Goal: Transaction & Acquisition: Book appointment/travel/reservation

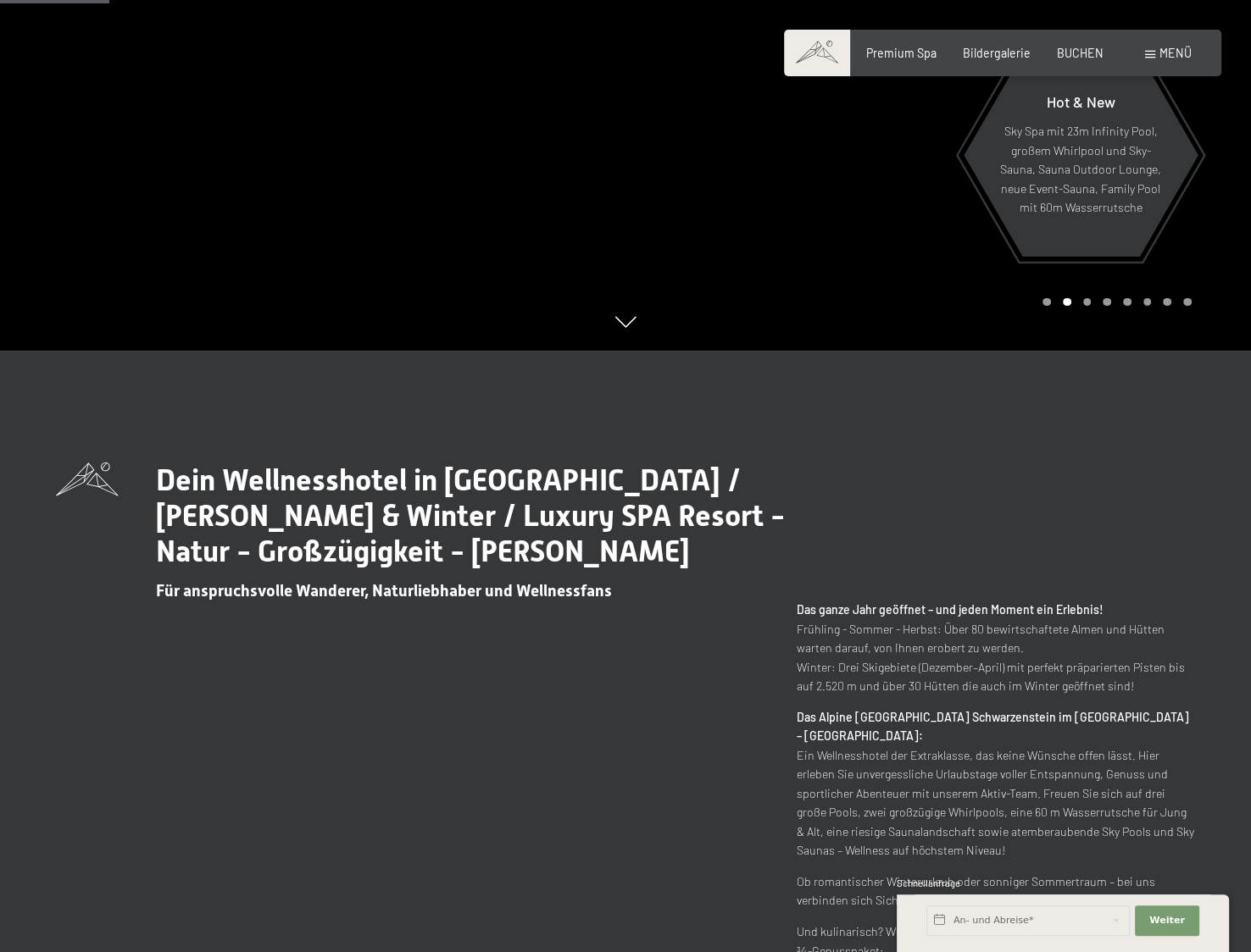
scroll to position [339, 0]
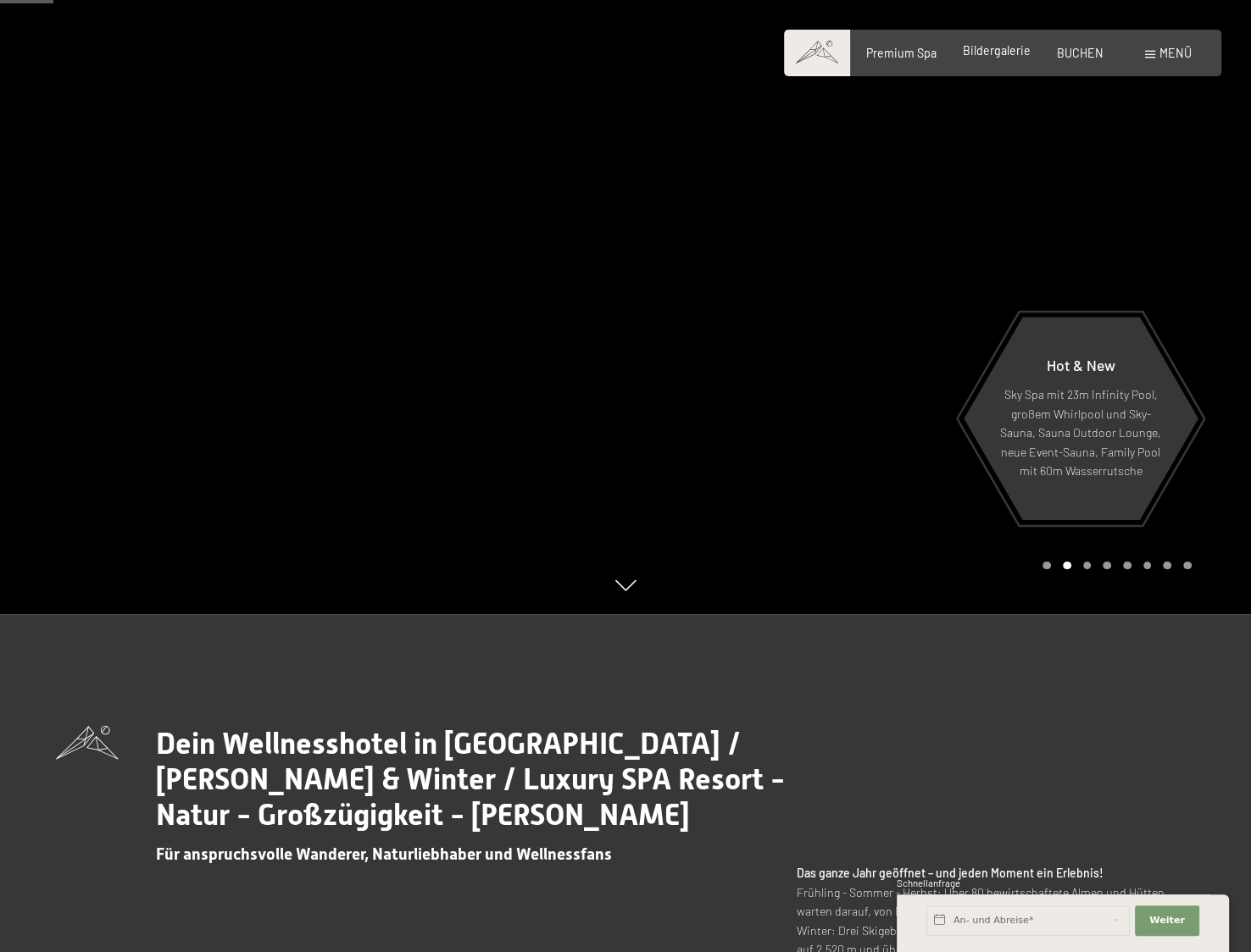
click at [993, 50] on span "Bildergalerie" at bounding box center [995, 51] width 67 height 15
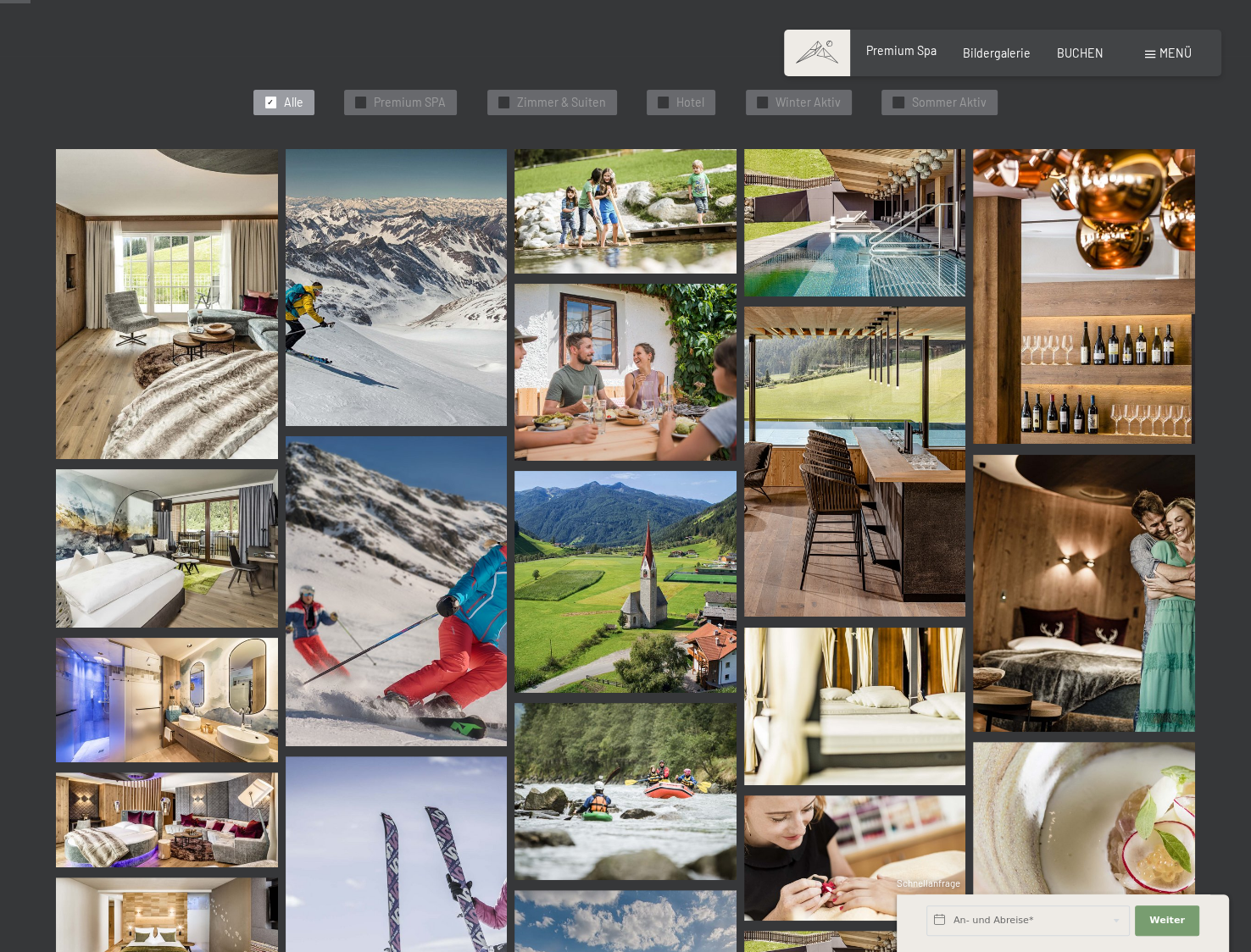
click at [927, 51] on span "Premium Spa" at bounding box center [901, 51] width 70 height 15
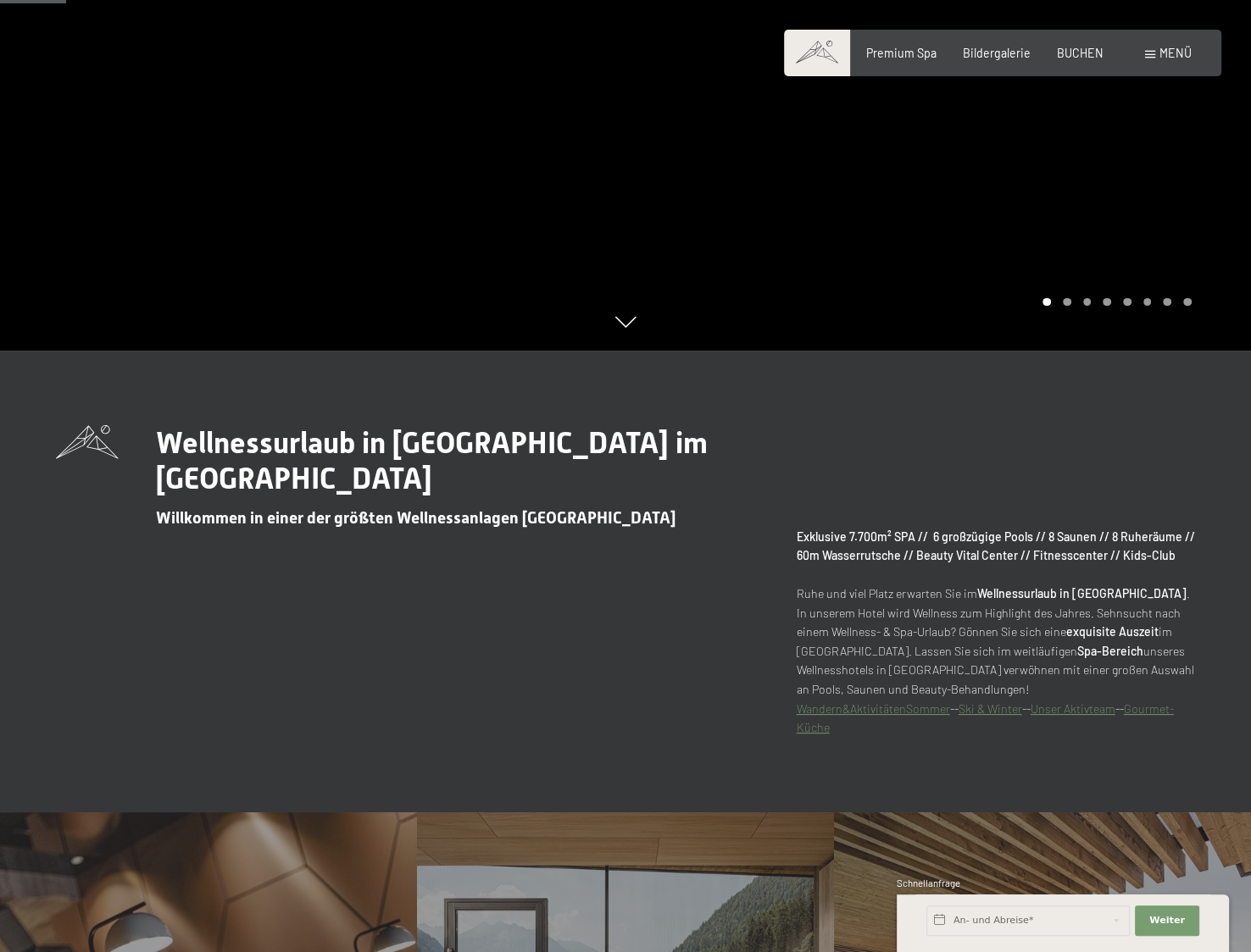
scroll to position [592, 0]
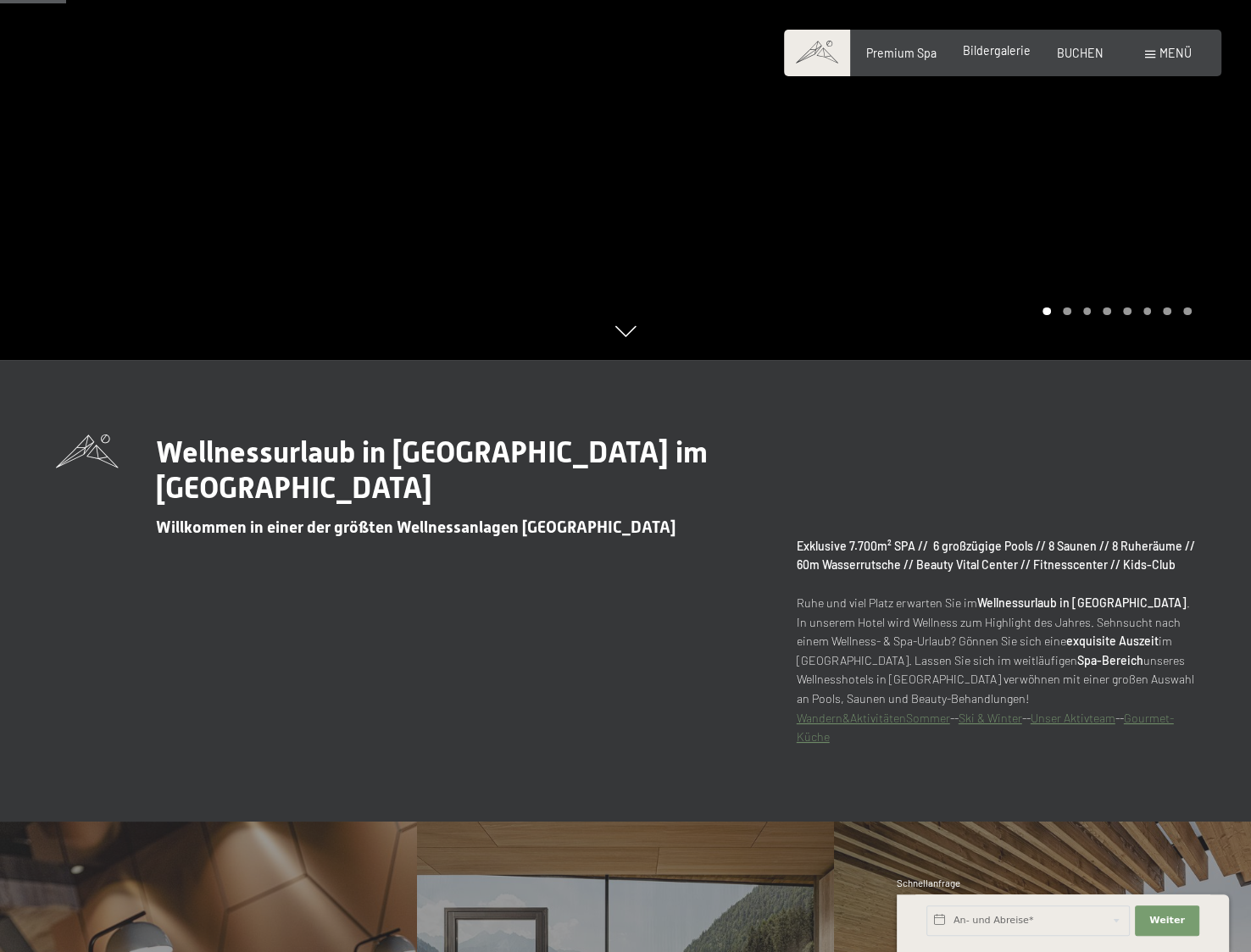
click at [982, 58] on div "Bildergalerie" at bounding box center [995, 51] width 67 height 17
click at [981, 50] on span "Bildergalerie" at bounding box center [995, 51] width 67 height 15
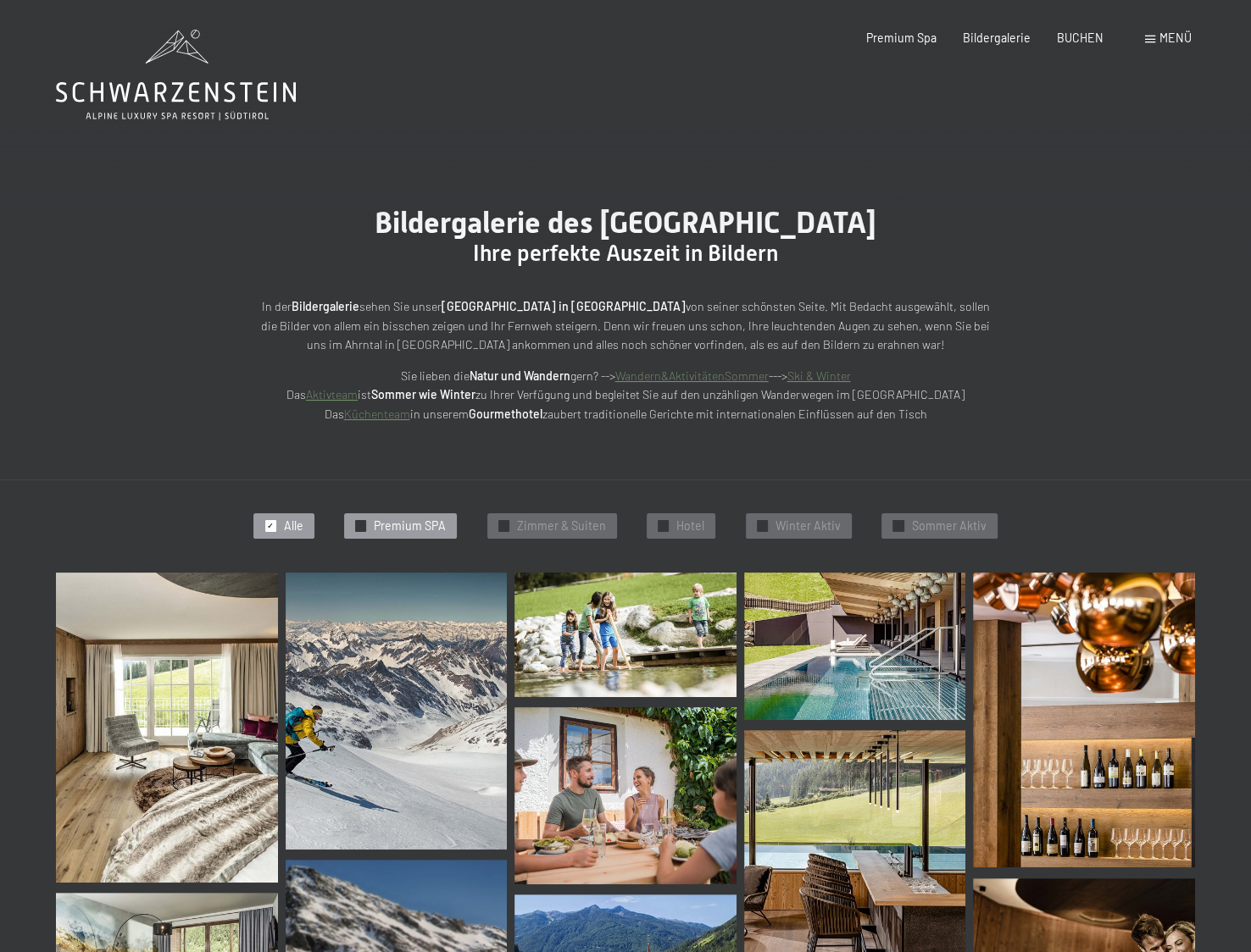
click at [394, 534] on span "Premium SPA" at bounding box center [410, 526] width 72 height 17
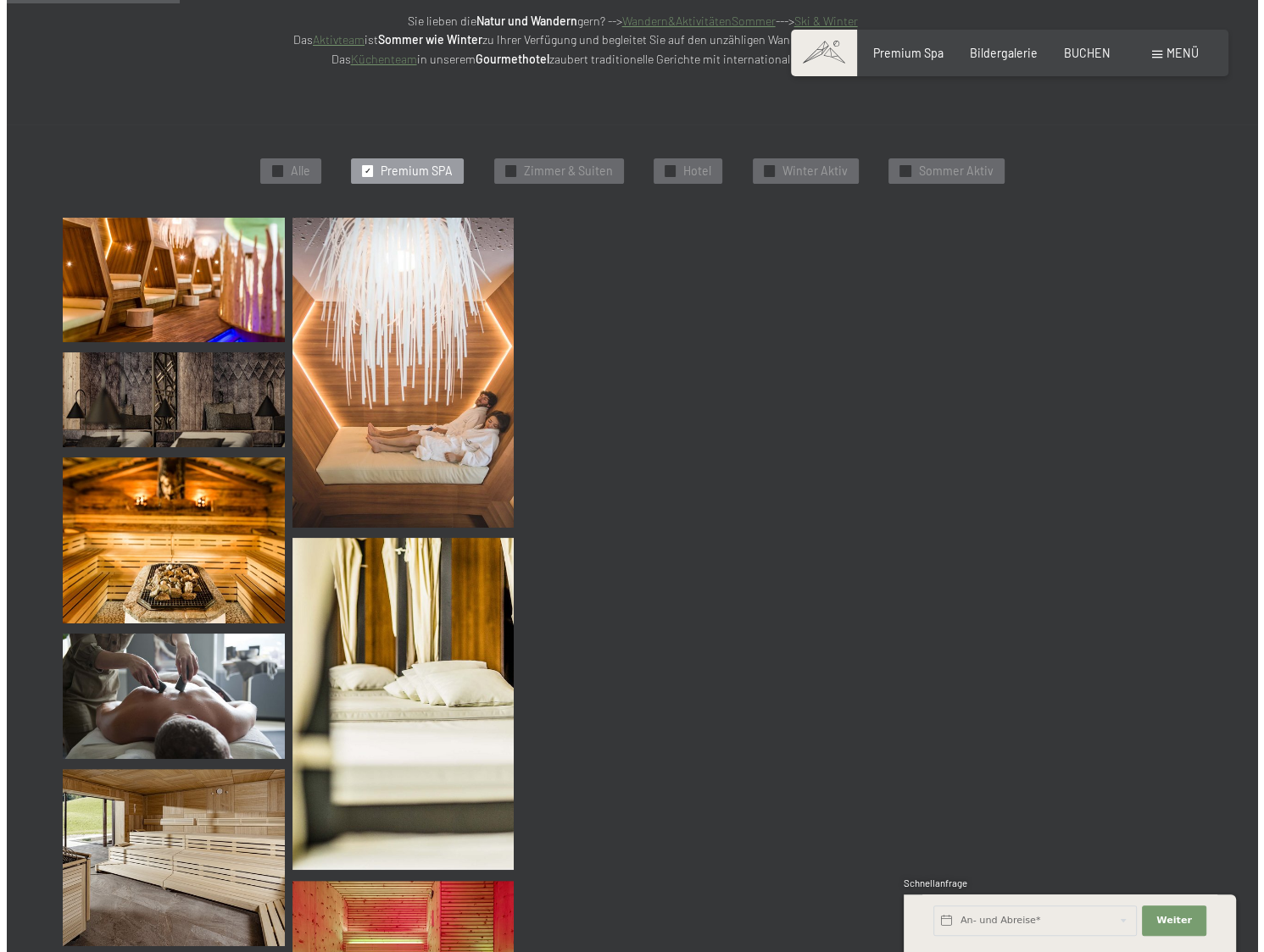
scroll to position [361, 0]
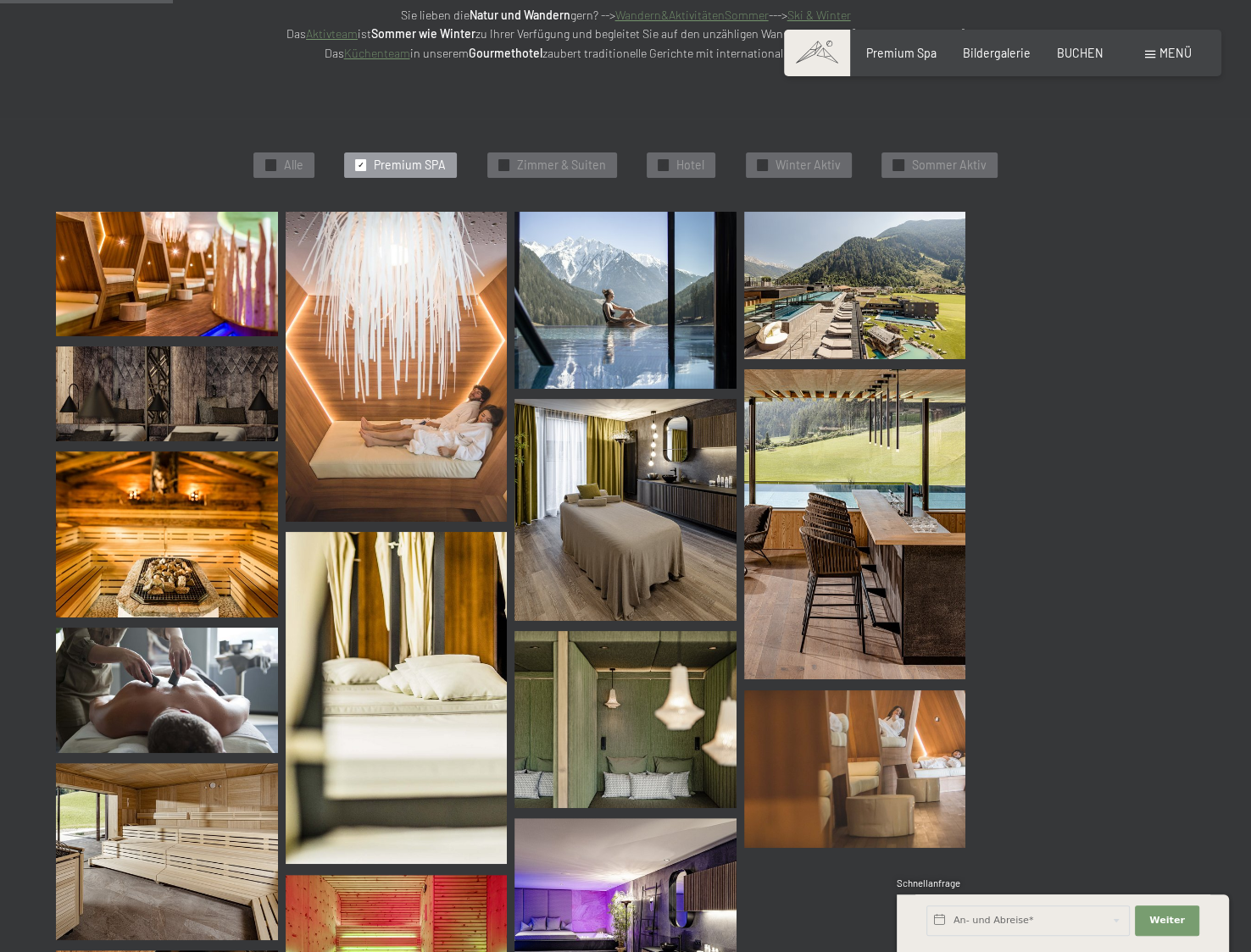
click at [197, 305] on img at bounding box center [167, 274] width 222 height 125
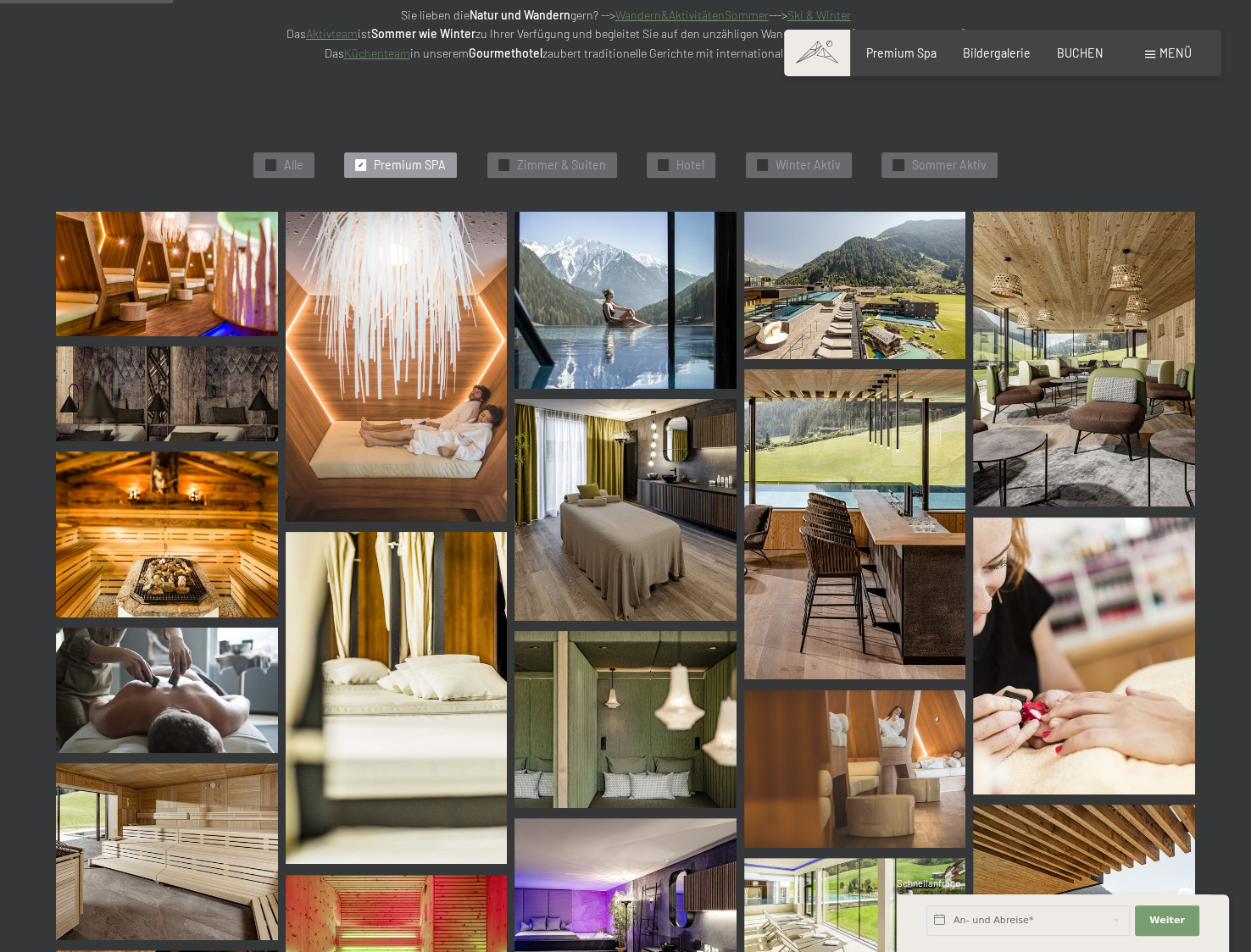
click at [1151, 47] on div "Menü" at bounding box center [1168, 54] width 47 height 17
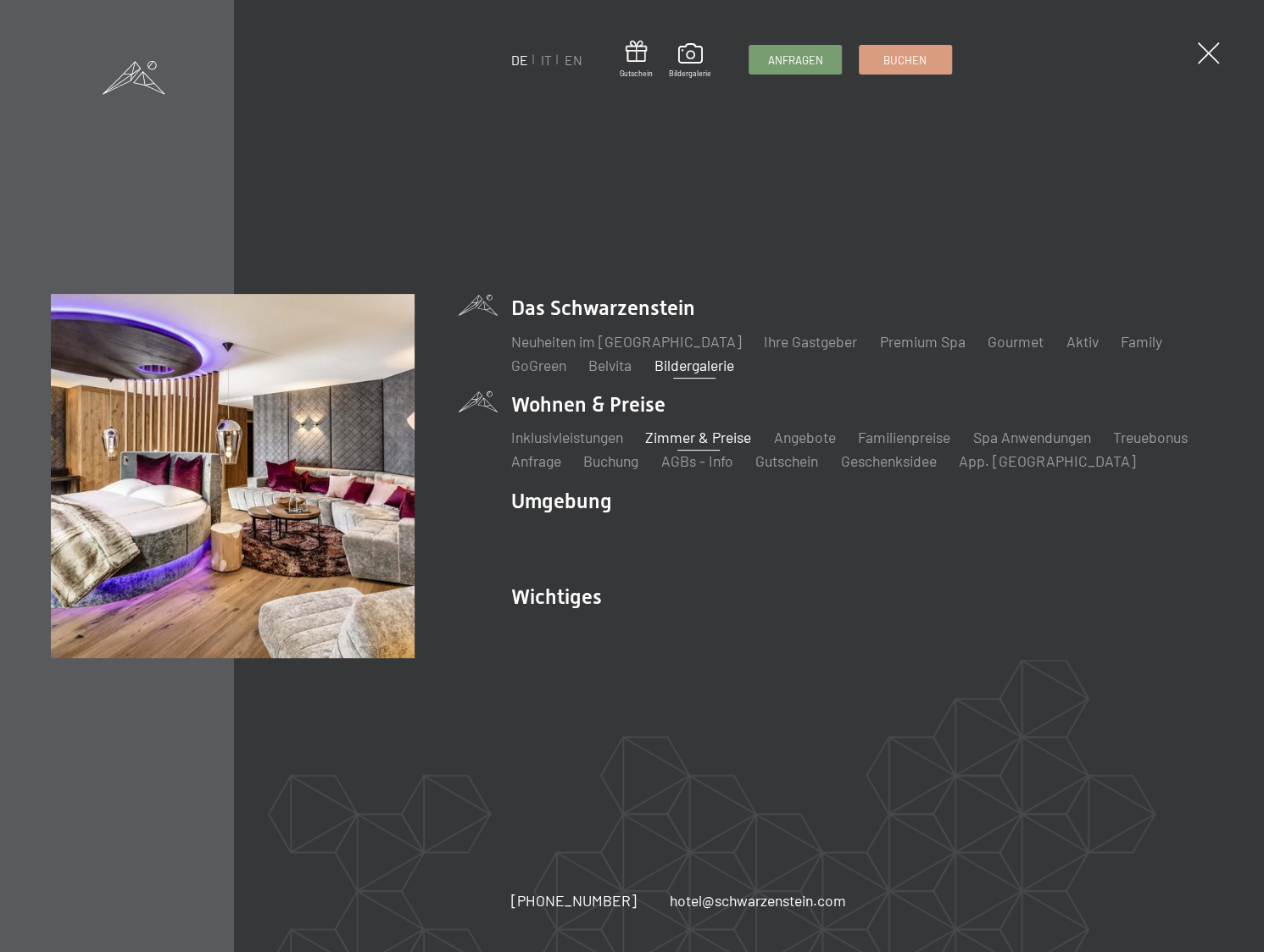
click at [674, 439] on link "Zimmer & Preise" at bounding box center [698, 437] width 106 height 18
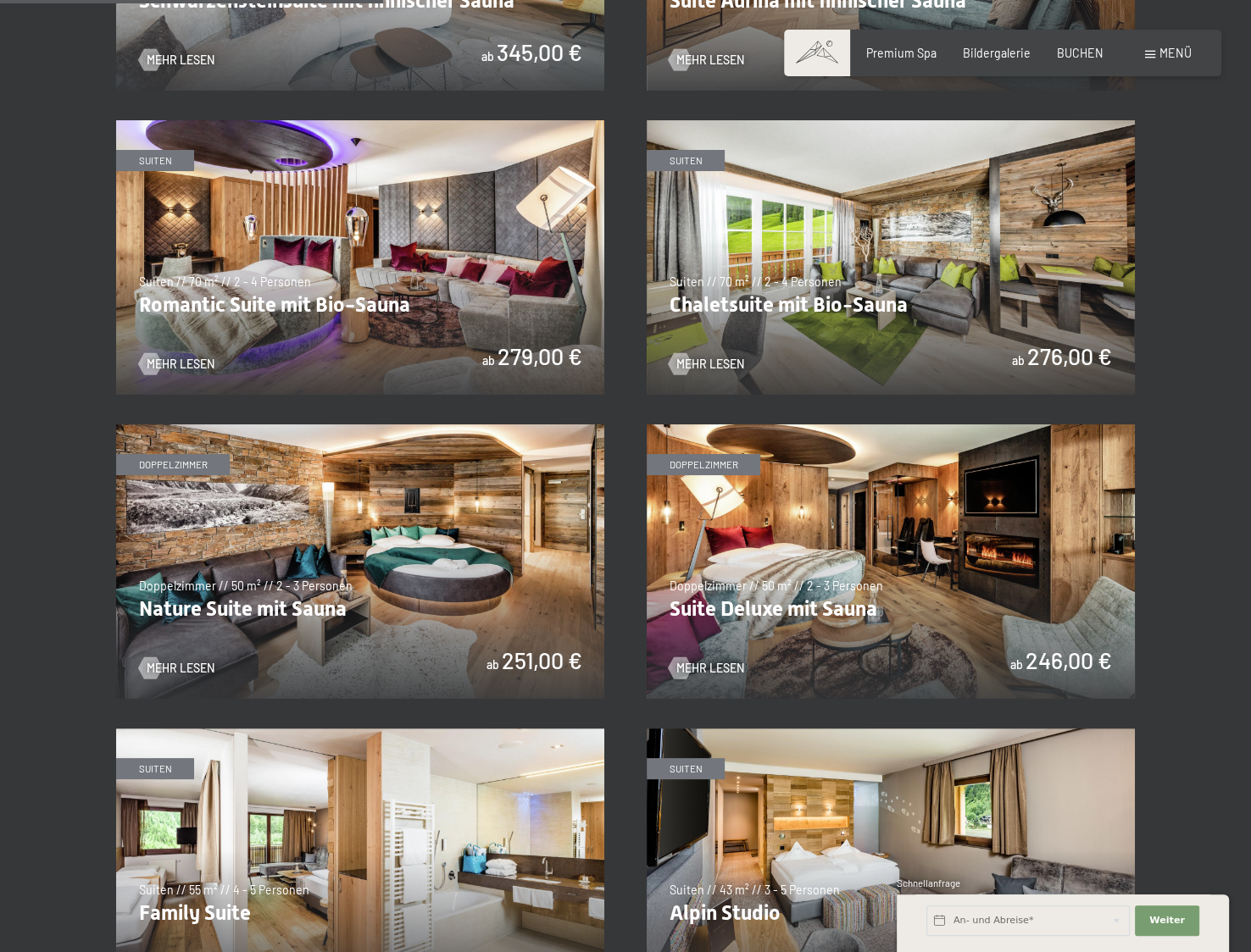
scroll to position [1355, 0]
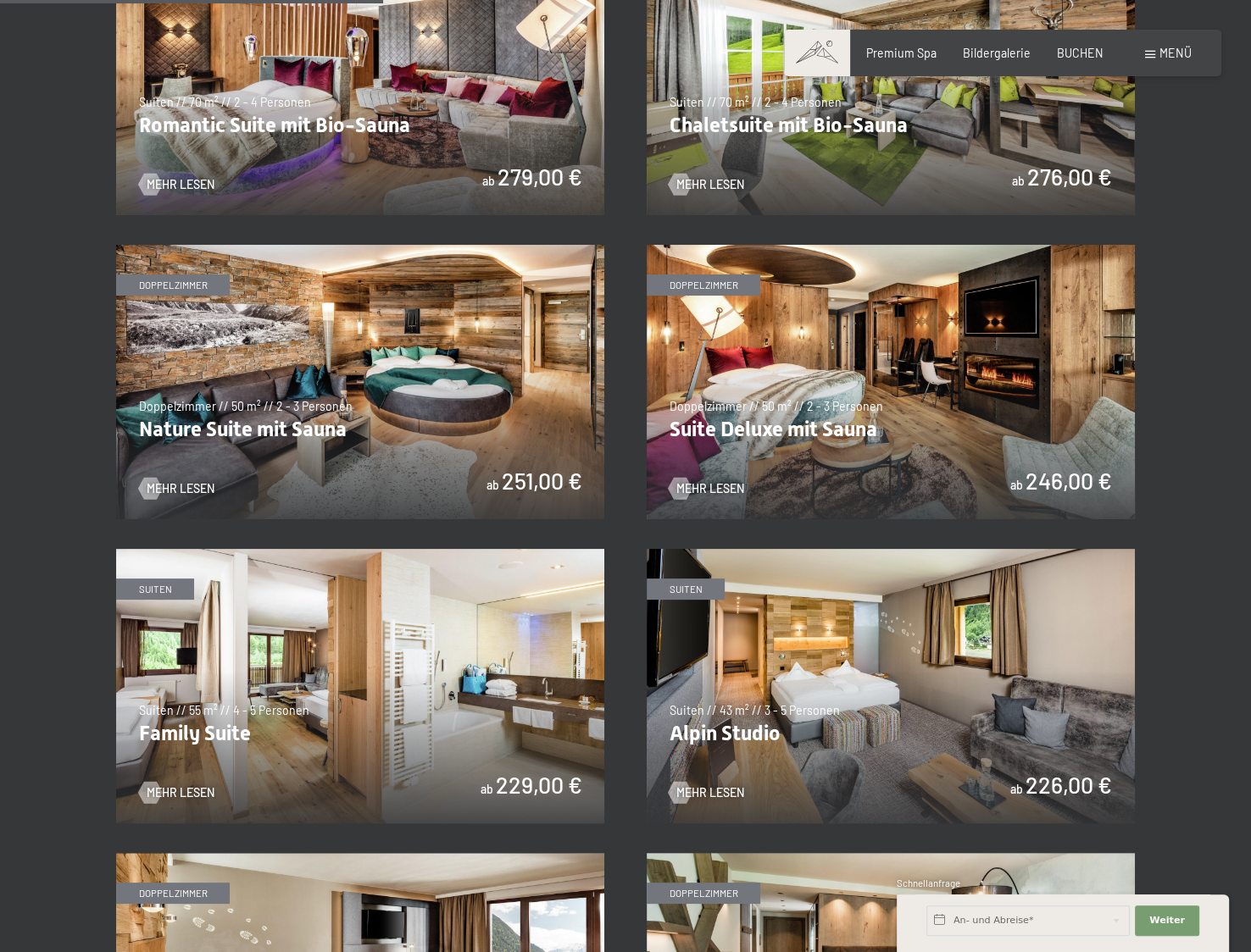
click at [295, 430] on img at bounding box center [360, 382] width 488 height 275
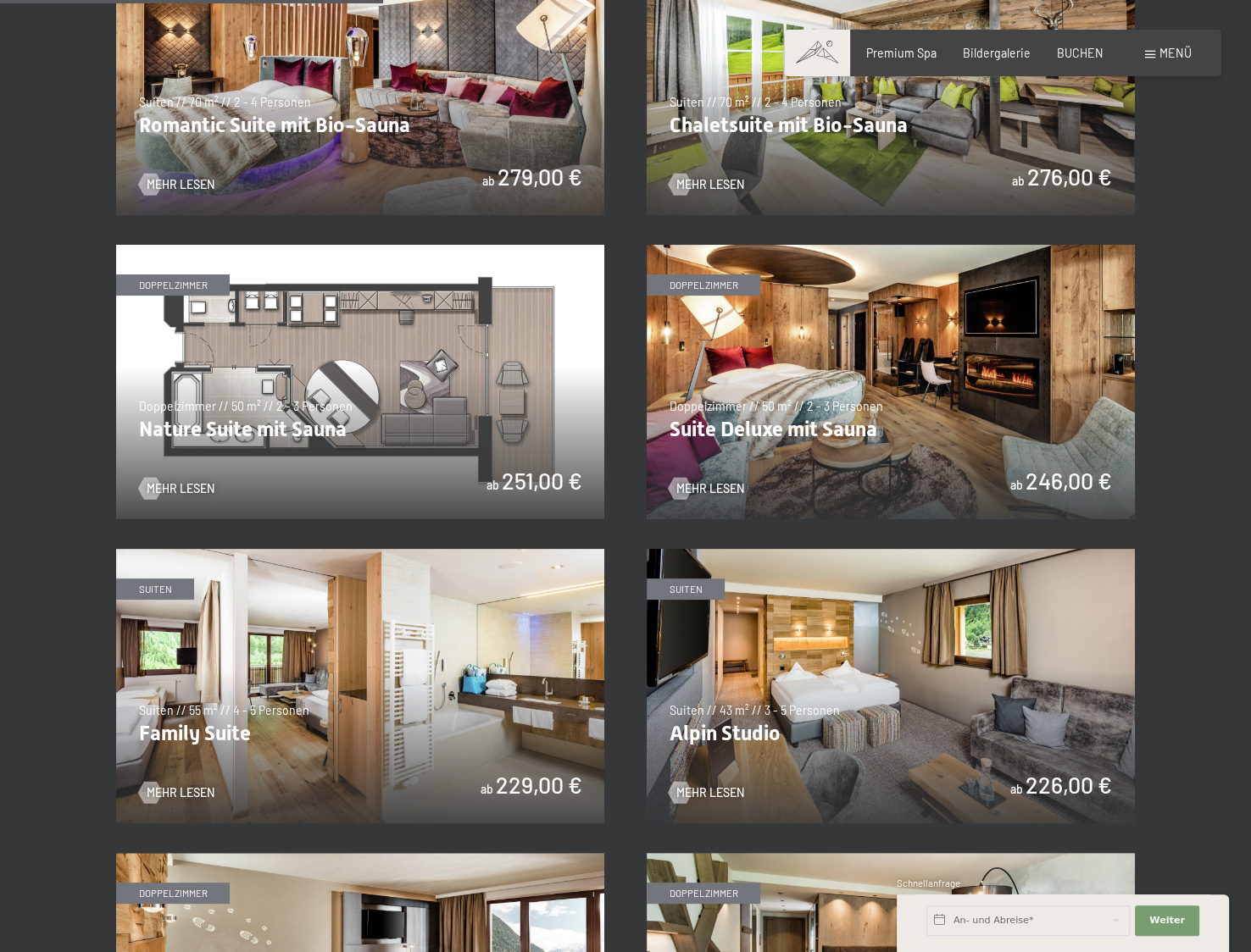
click at [232, 423] on img at bounding box center [360, 382] width 488 height 275
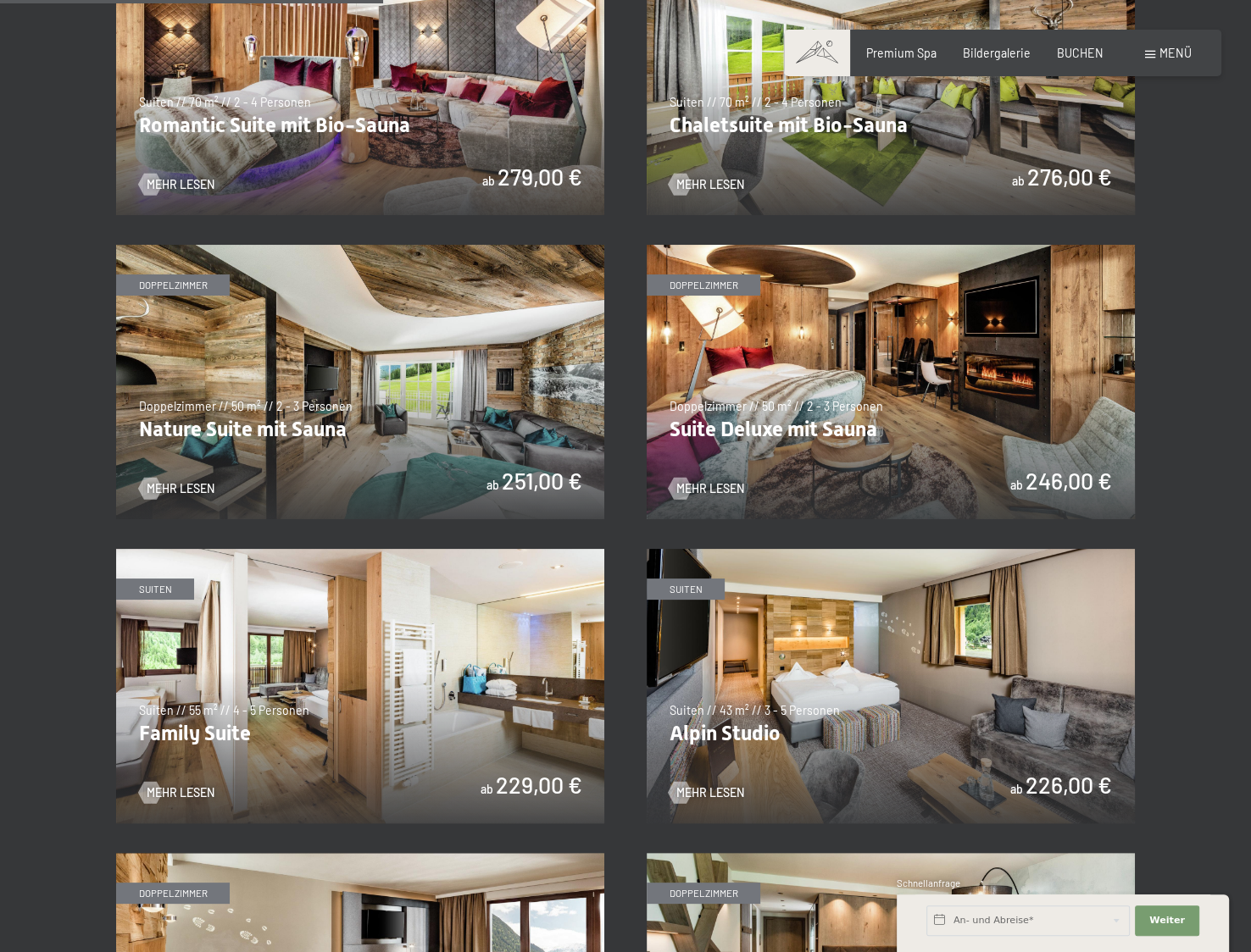
click at [213, 434] on img at bounding box center [360, 382] width 488 height 275
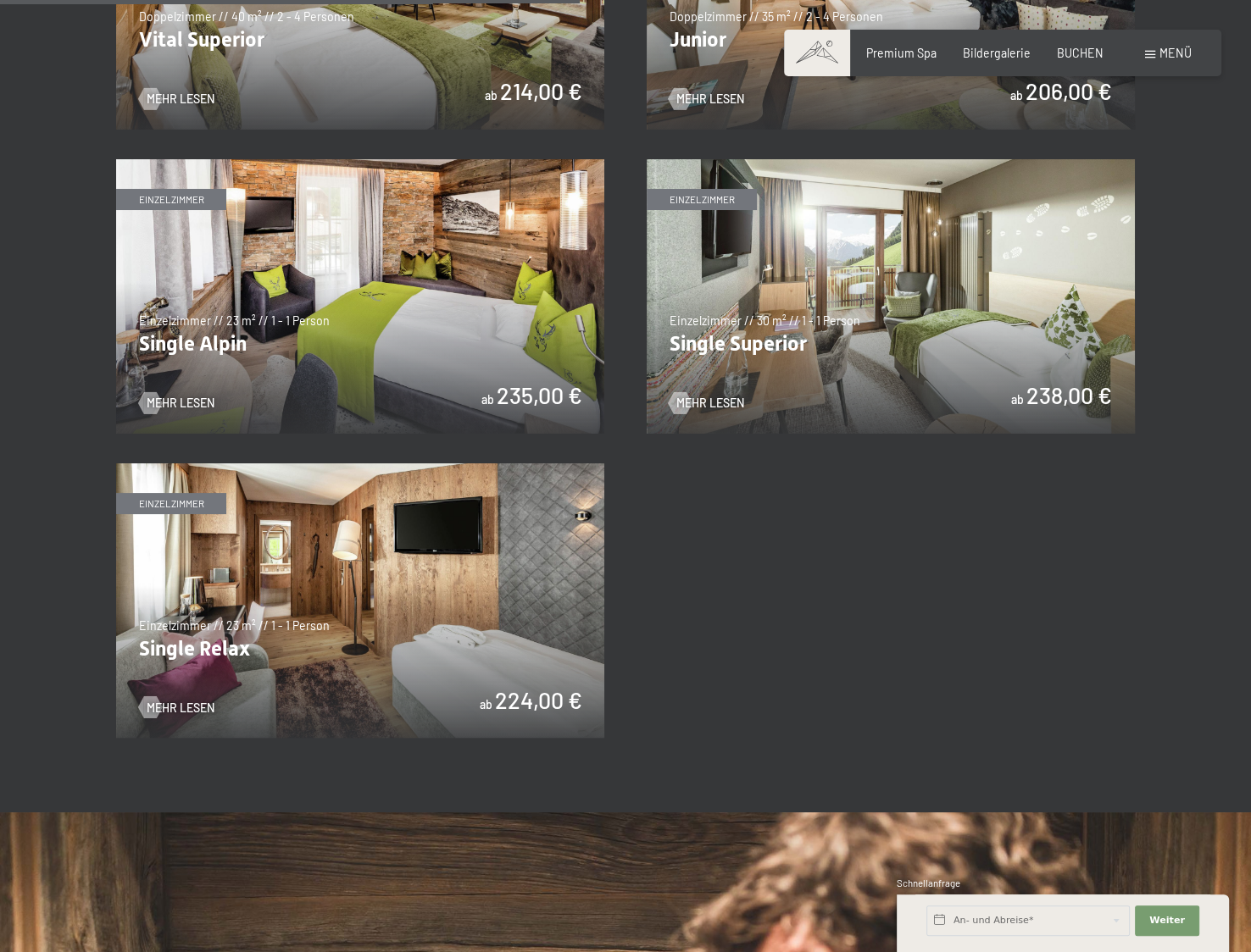
scroll to position [1948, 0]
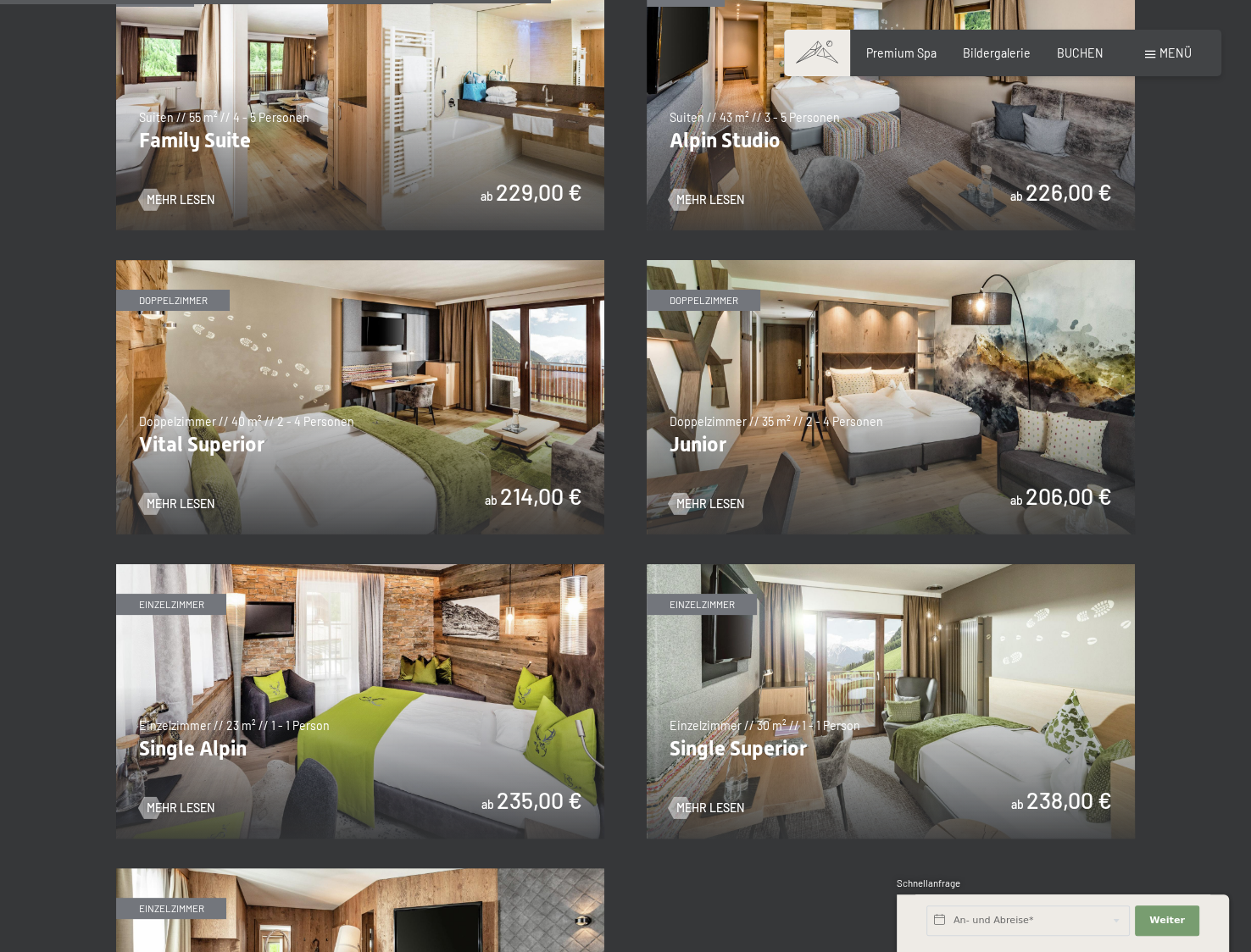
click at [440, 467] on img at bounding box center [360, 398] width 488 height 275
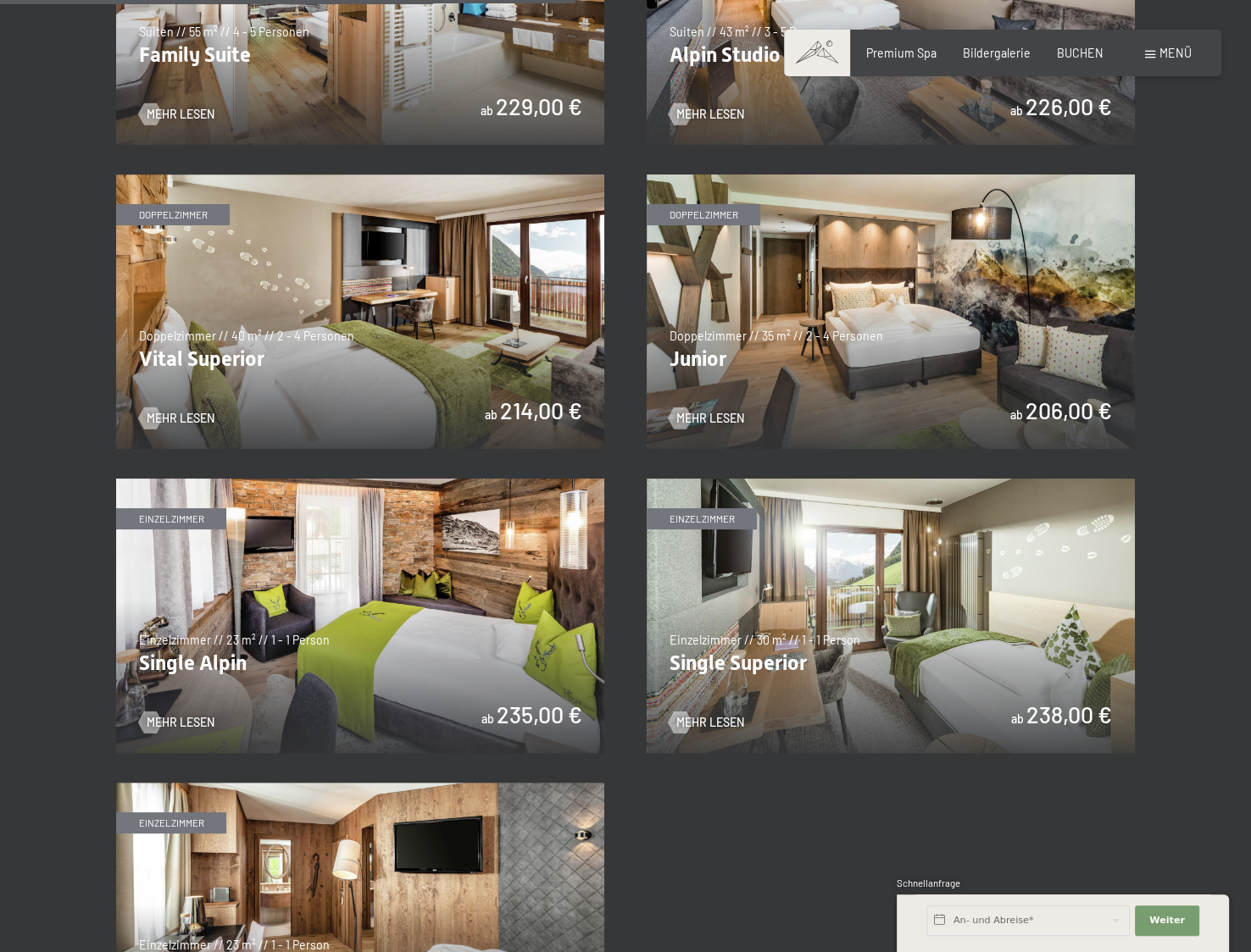
click at [900, 292] on img at bounding box center [890, 312] width 488 height 275
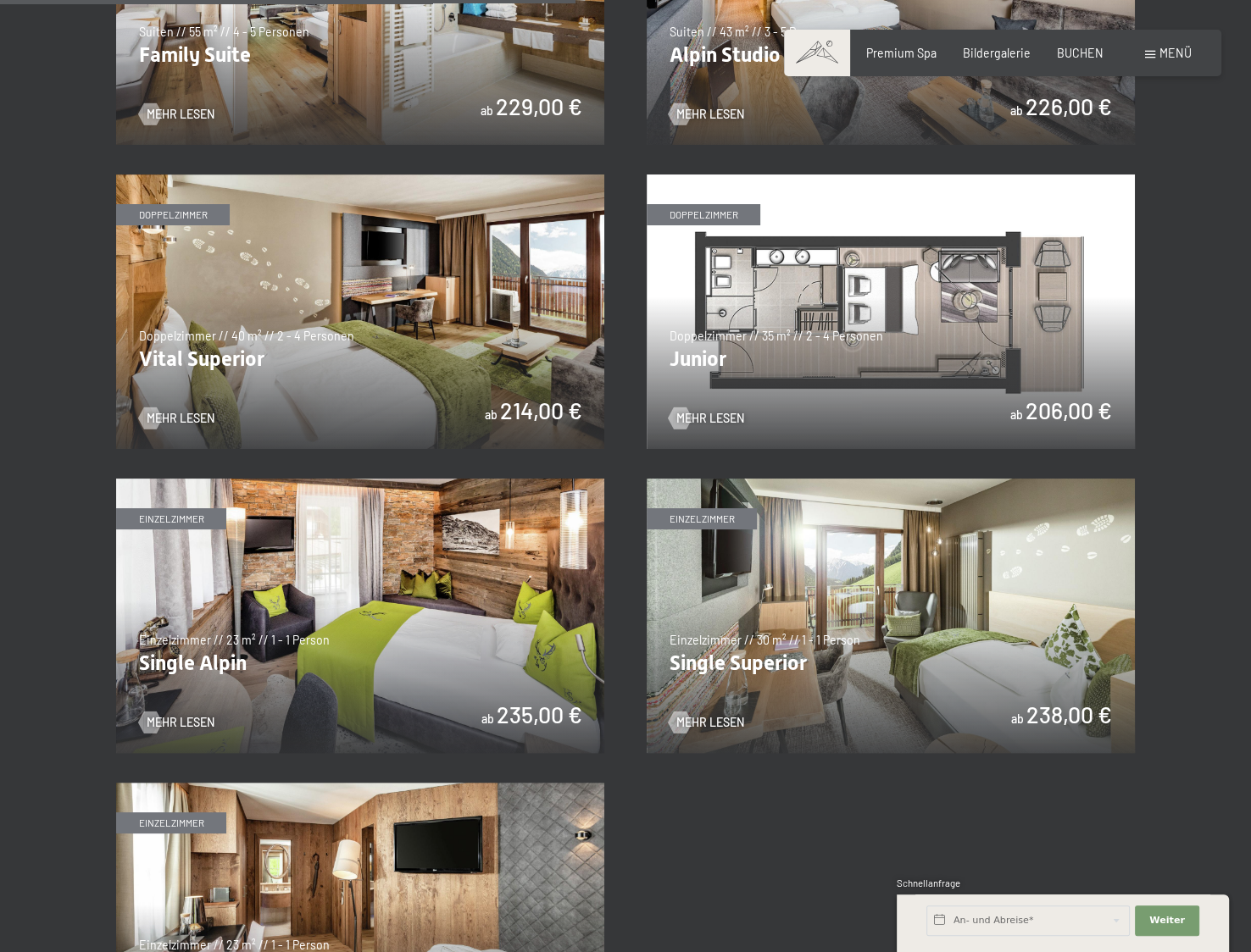
click at [697, 335] on img at bounding box center [890, 312] width 488 height 275
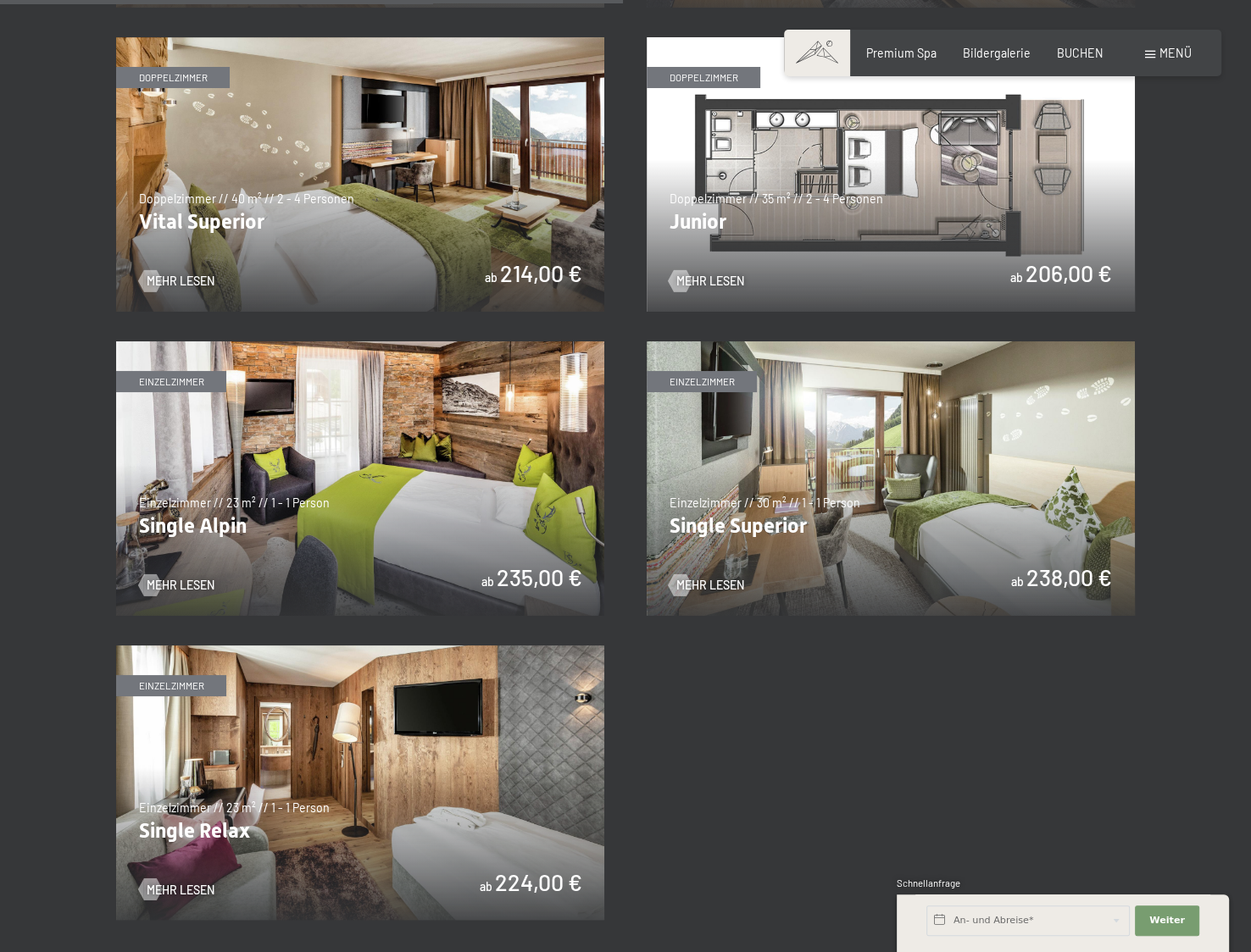
scroll to position [2202, 0]
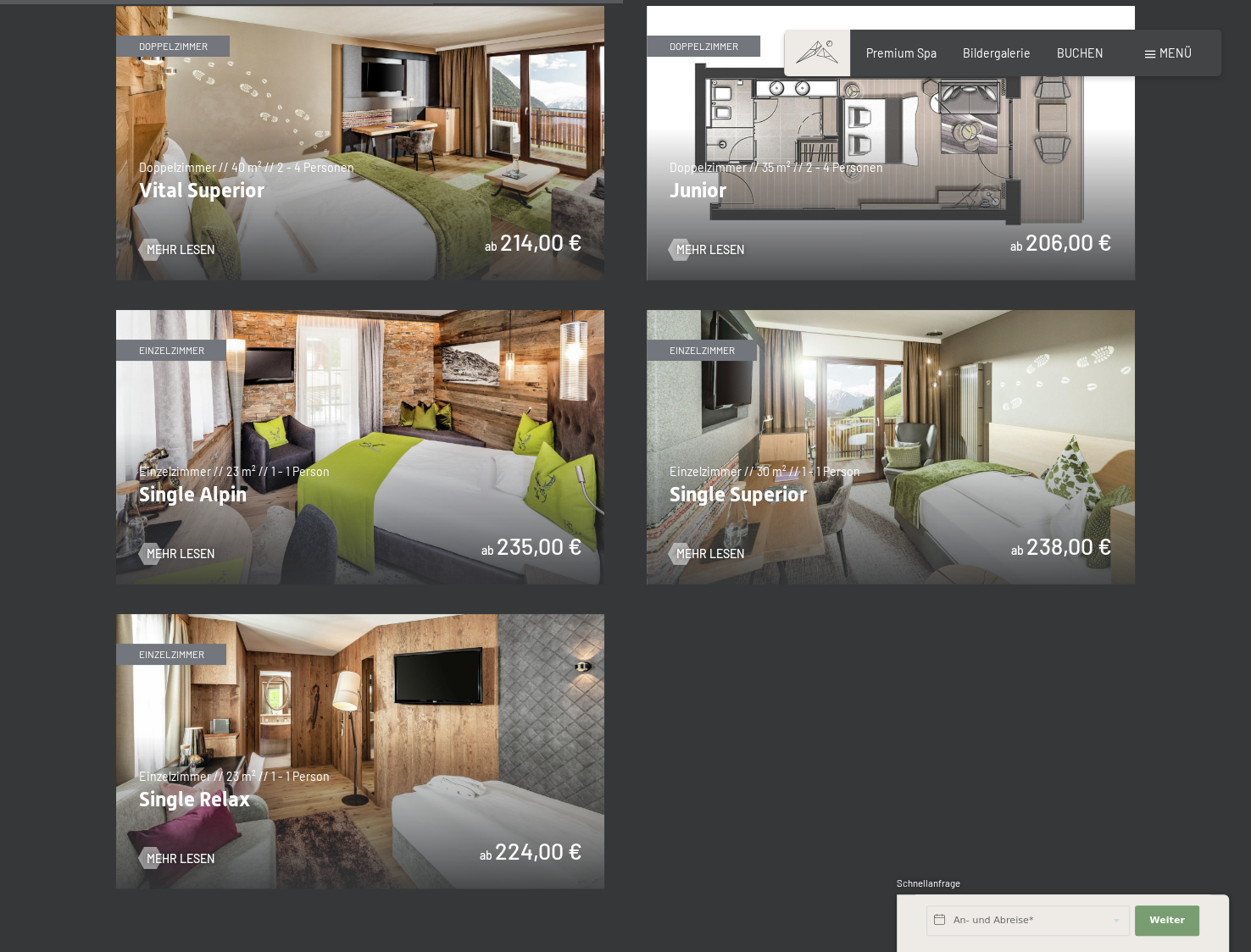
click at [206, 484] on img at bounding box center [360, 447] width 488 height 275
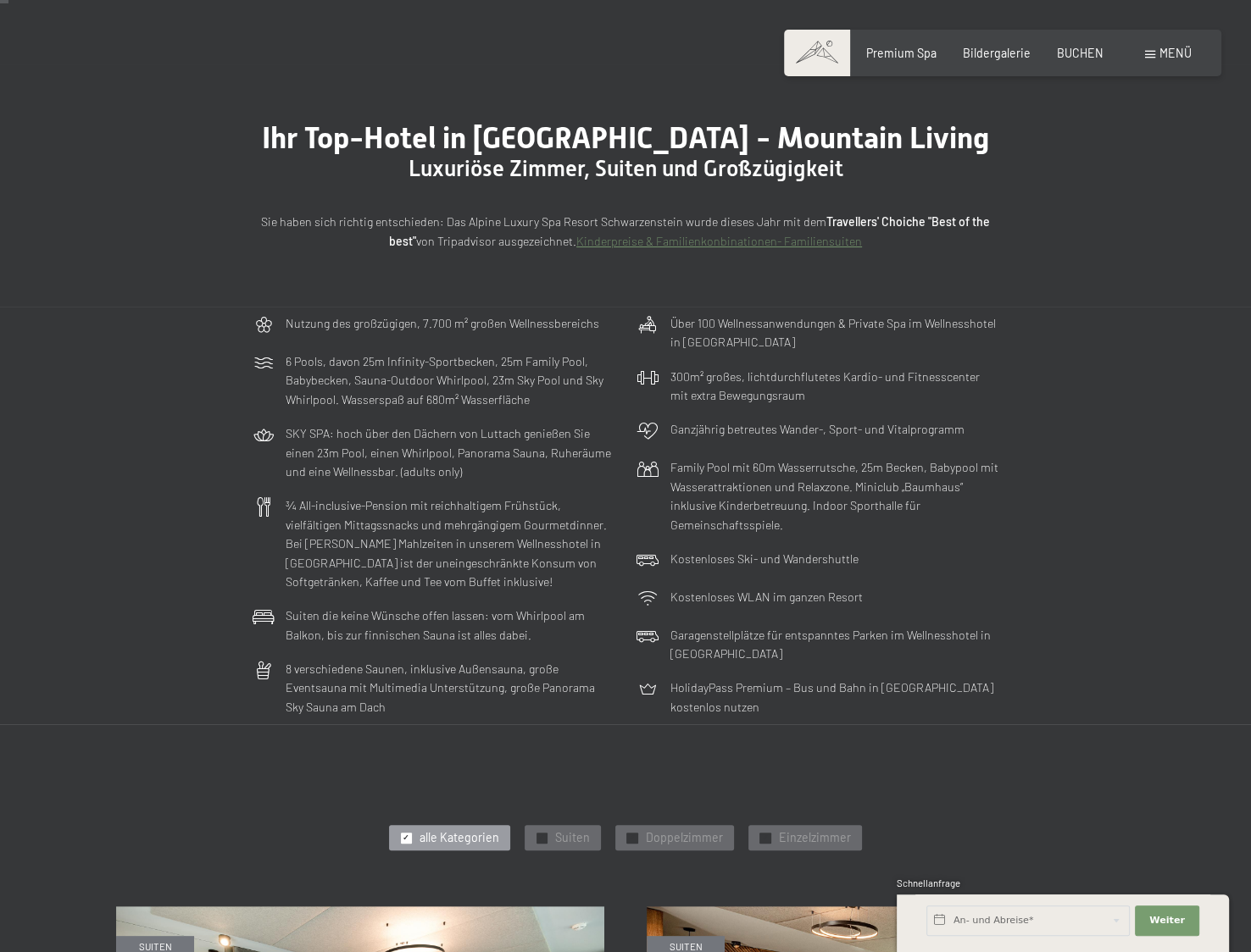
scroll to position [0, 0]
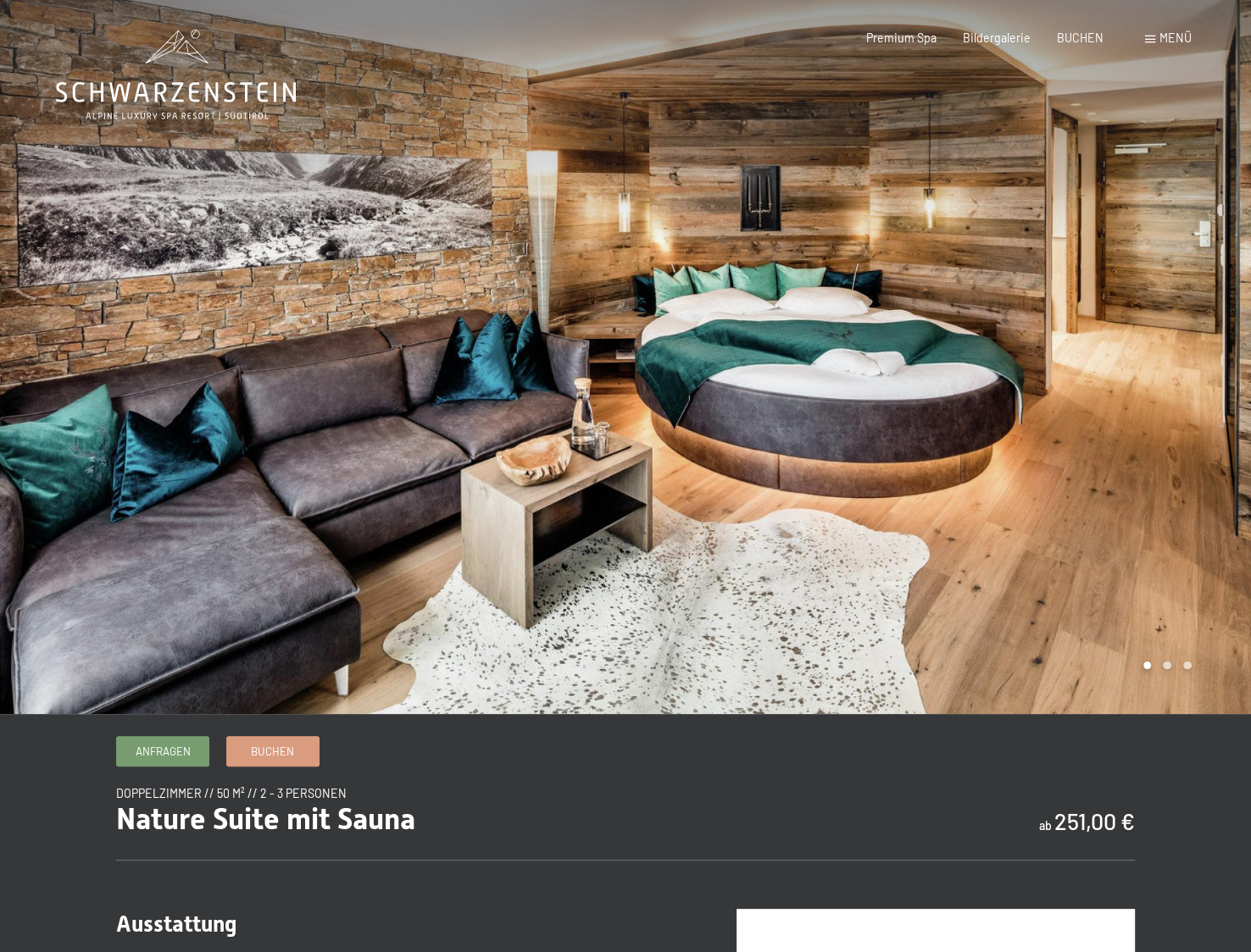
click at [1181, 388] on div at bounding box center [938, 357] width 626 height 714
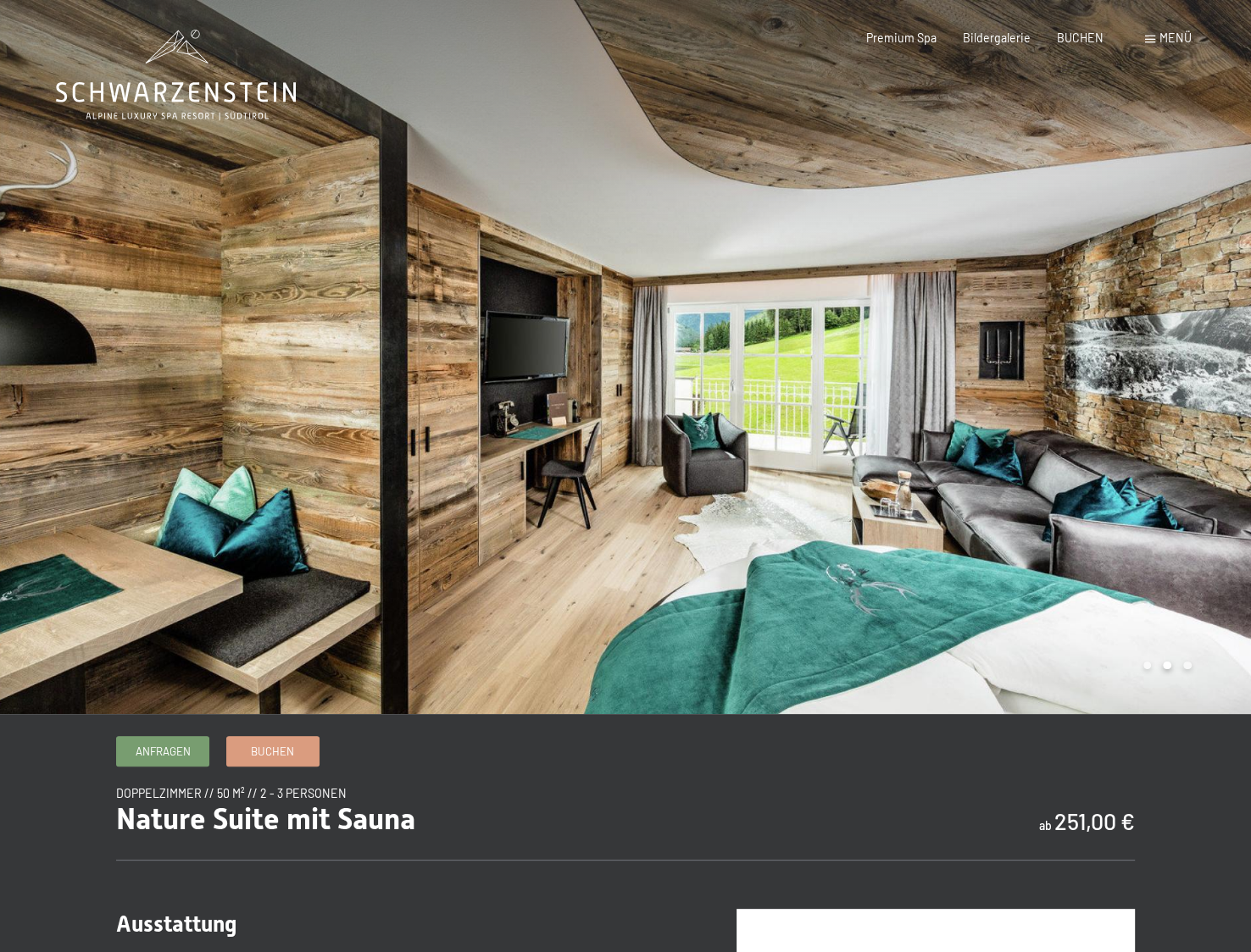
click at [1189, 405] on div at bounding box center [938, 357] width 626 height 714
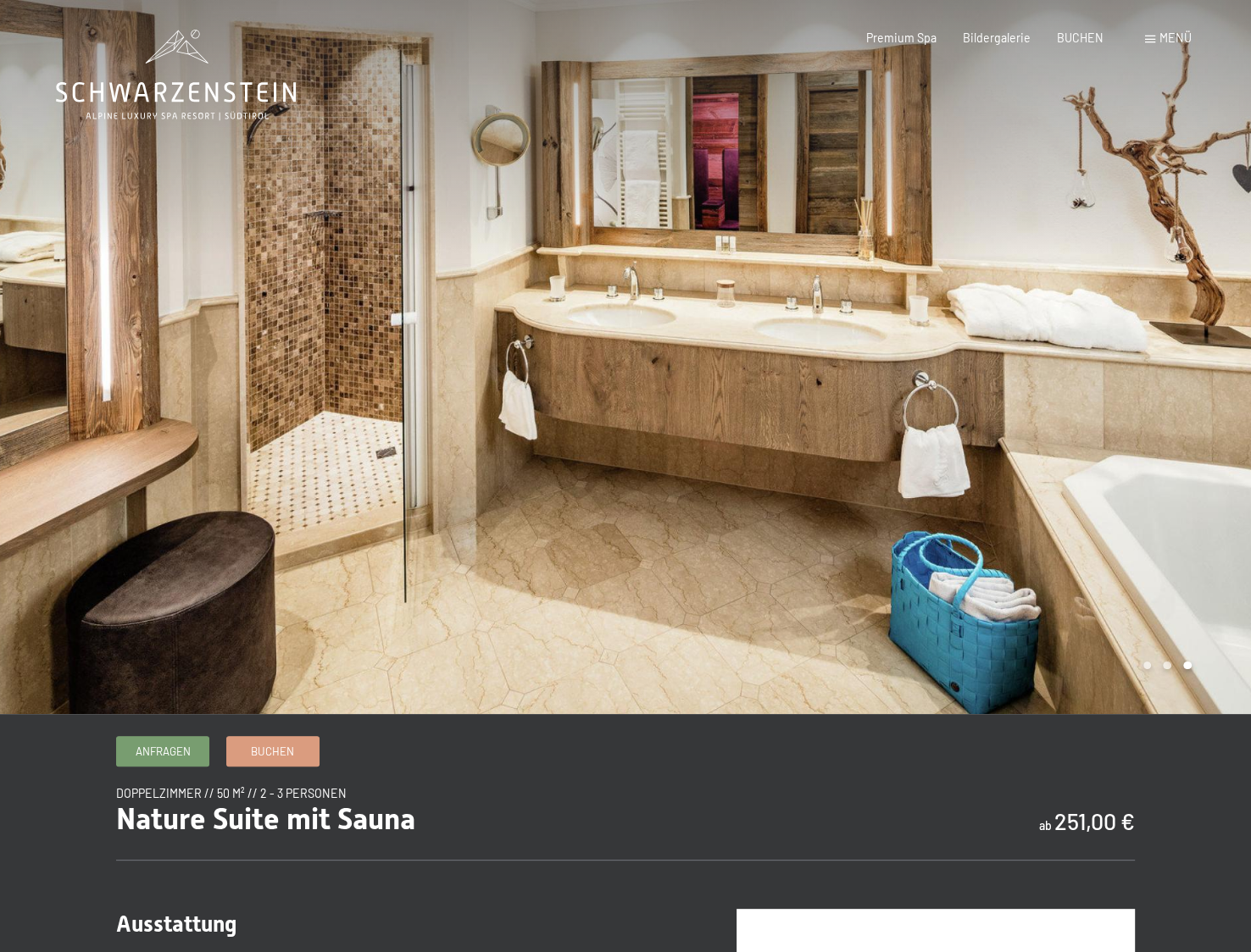
click at [1189, 405] on div at bounding box center [938, 357] width 626 height 714
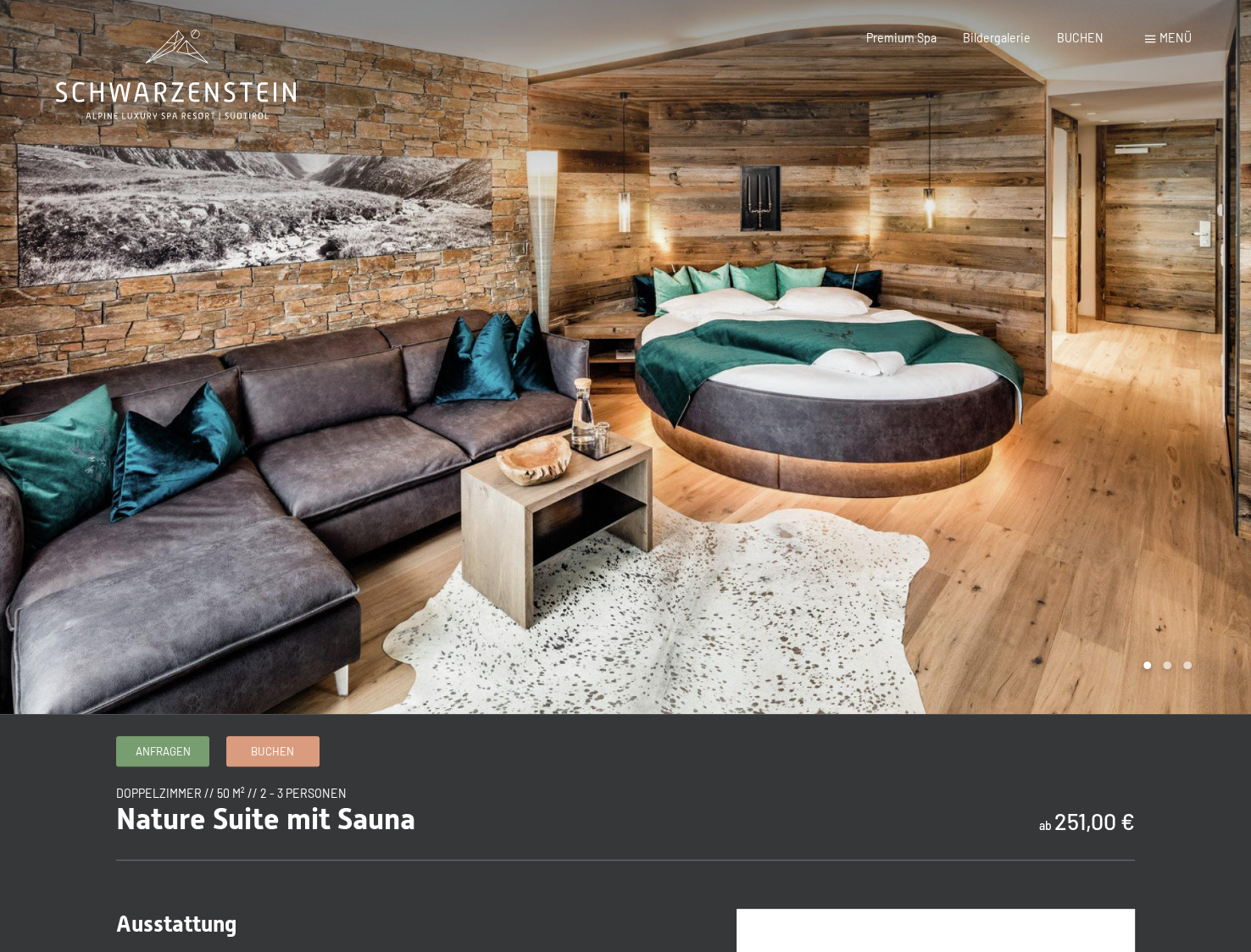
click at [1189, 406] on div at bounding box center [938, 357] width 626 height 714
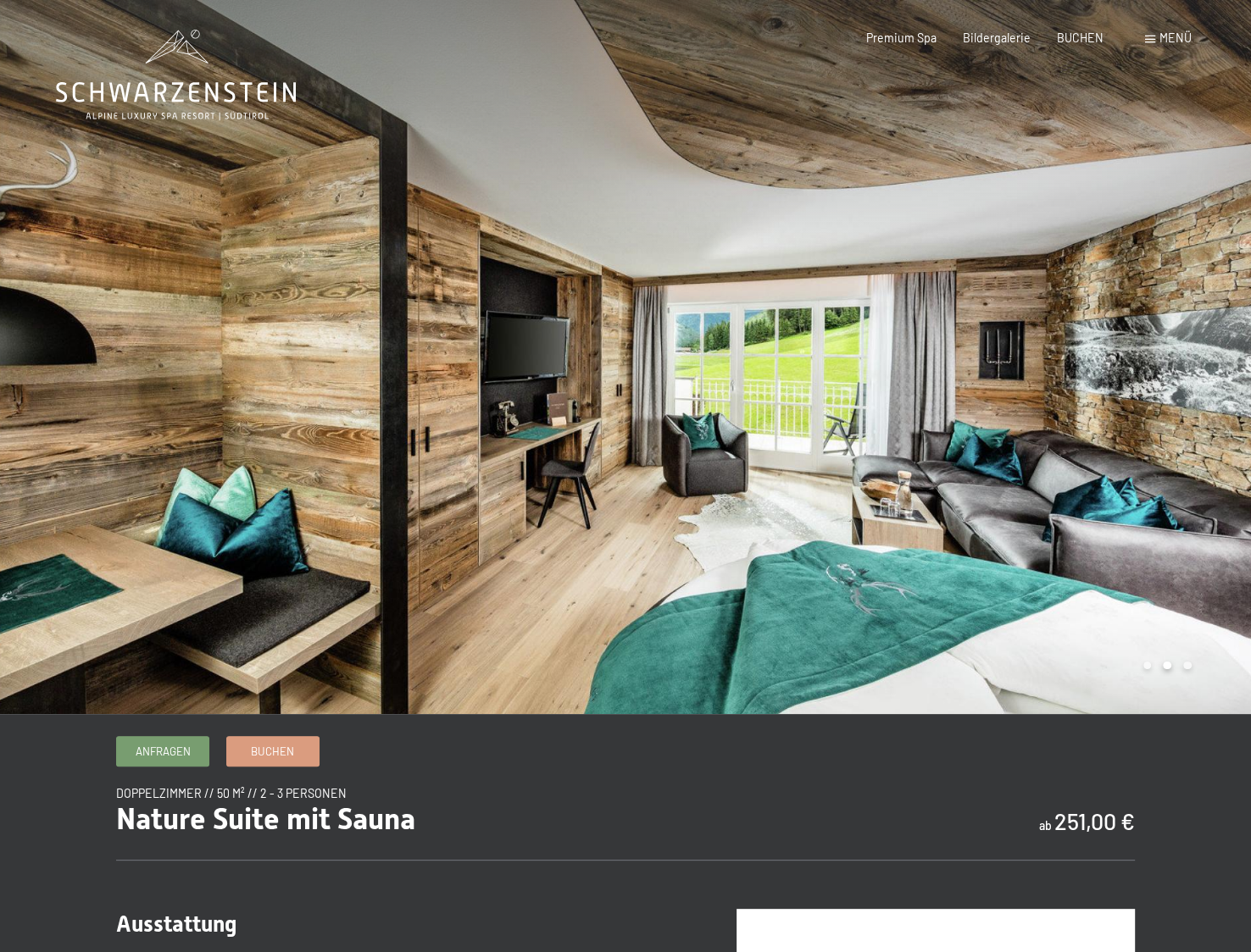
click at [1189, 406] on div at bounding box center [938, 357] width 626 height 714
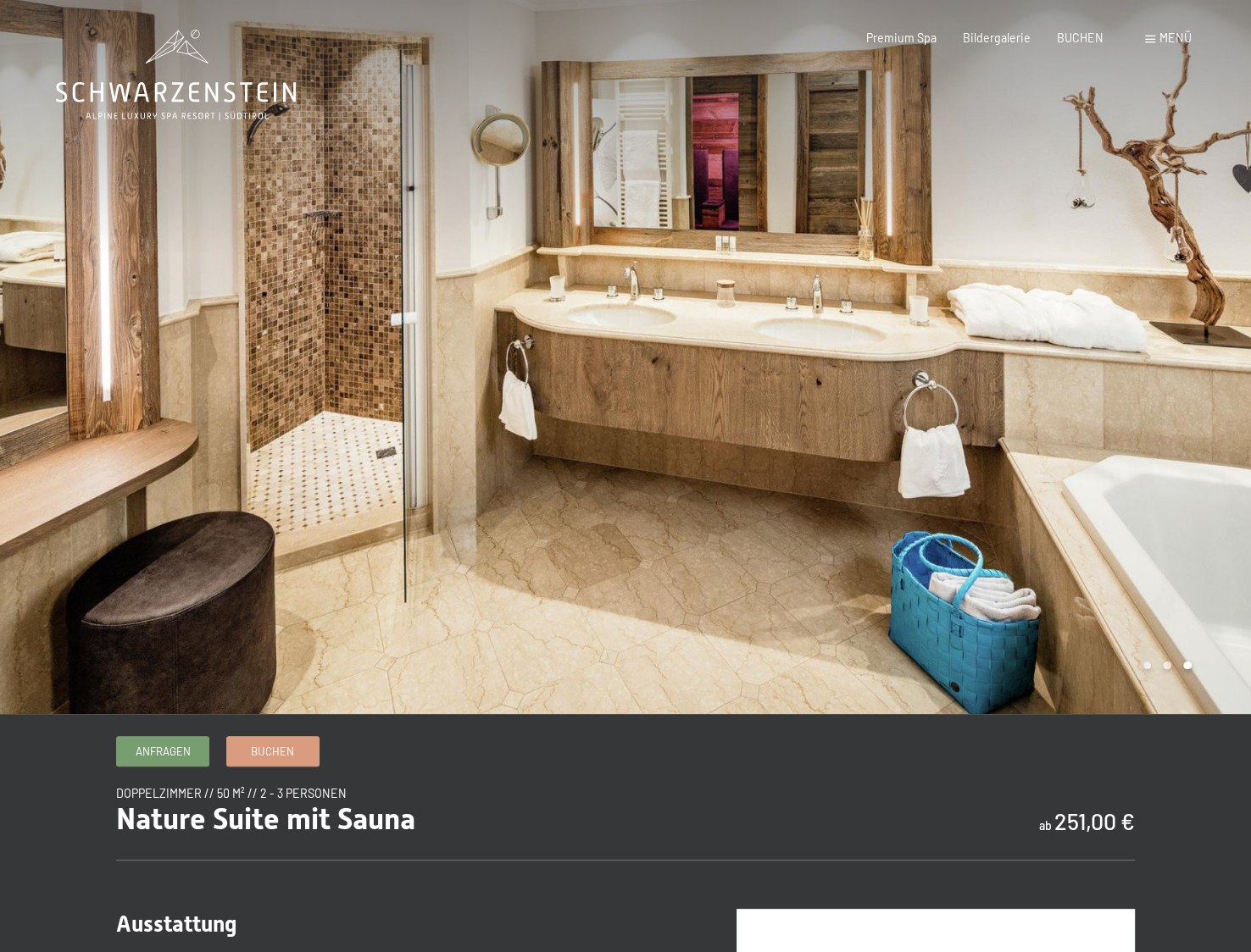
click at [1189, 407] on div at bounding box center [938, 357] width 626 height 714
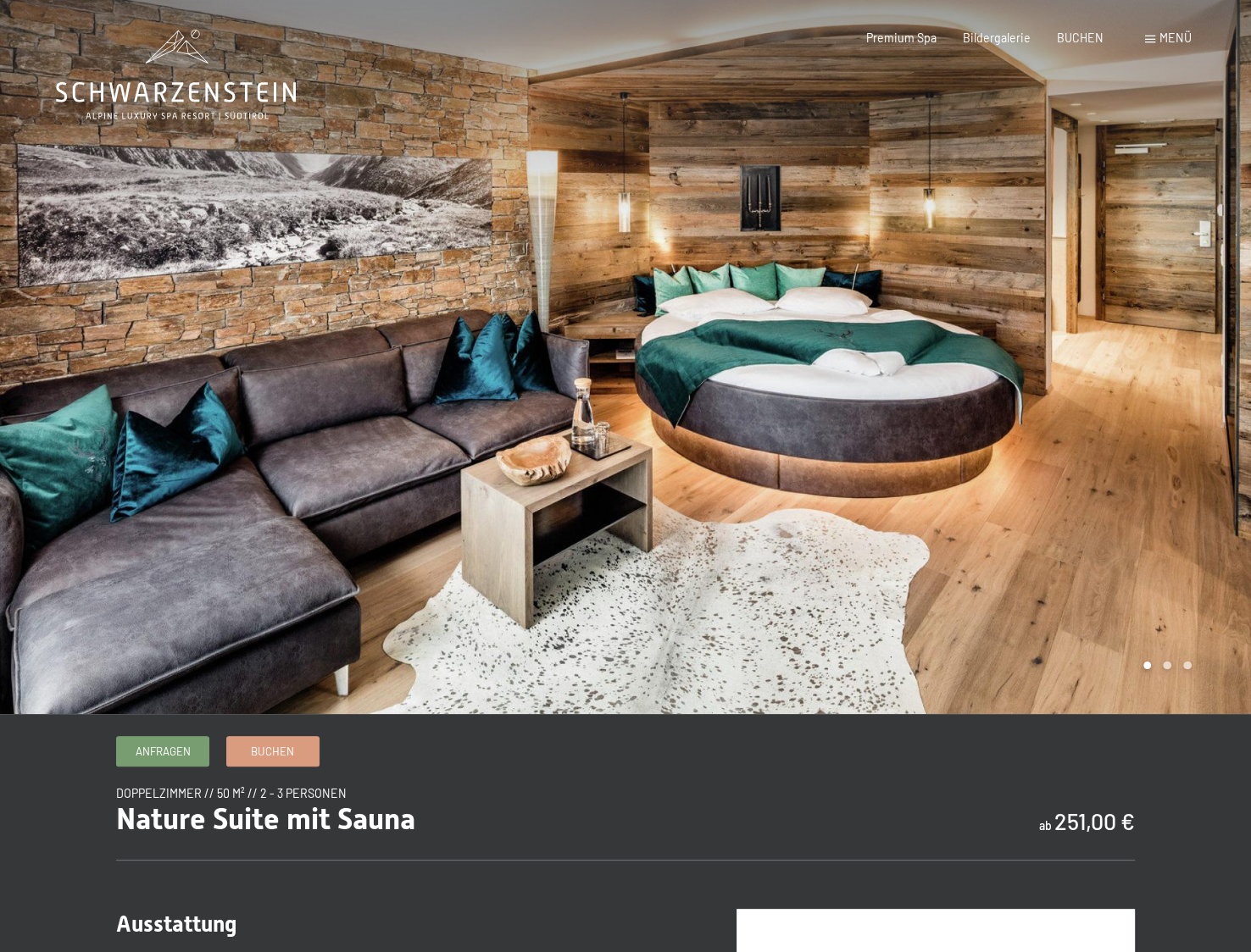
click at [1189, 407] on div at bounding box center [938, 357] width 626 height 714
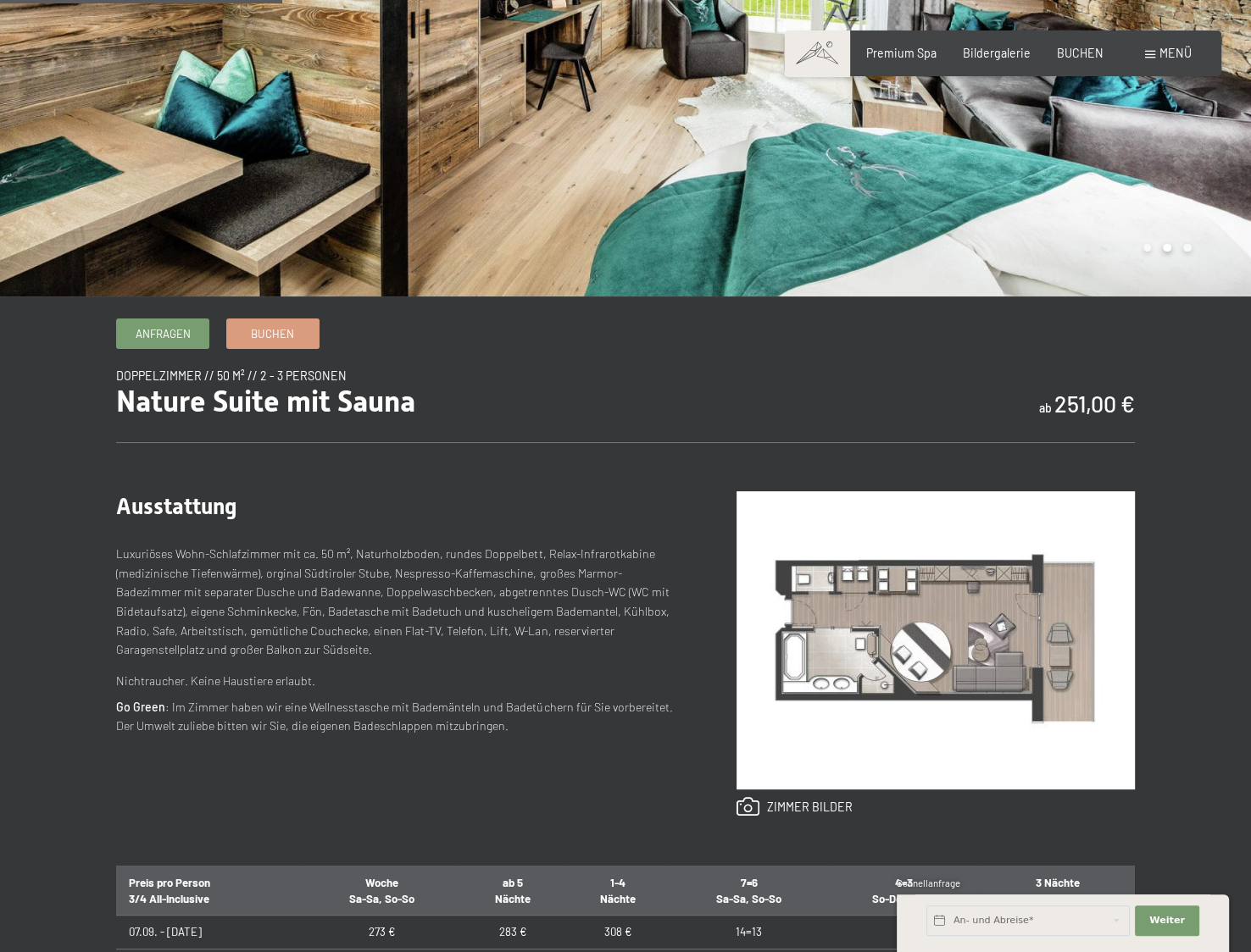
scroll to position [423, 0]
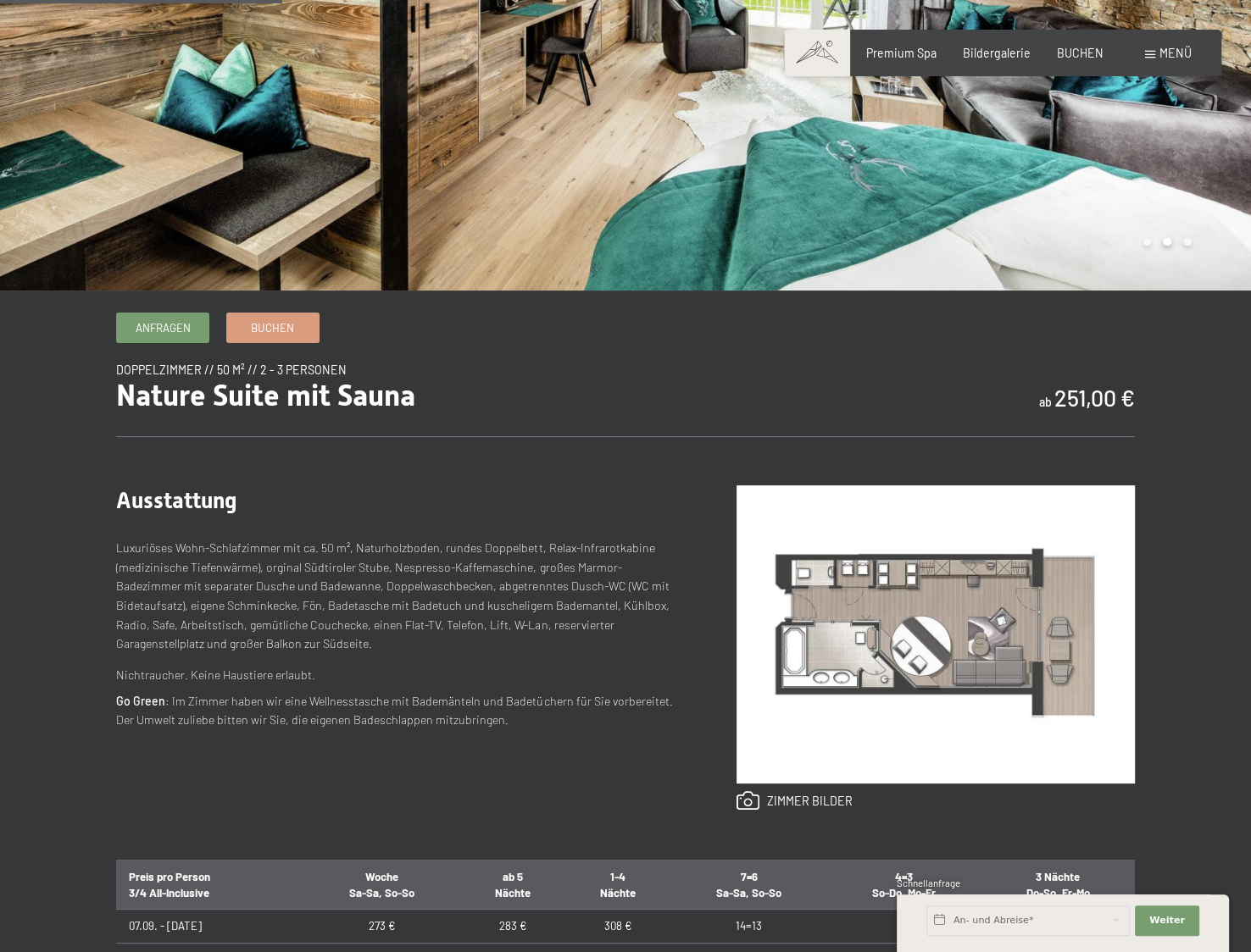
click at [914, 638] on img at bounding box center [935, 634] width 399 height 298
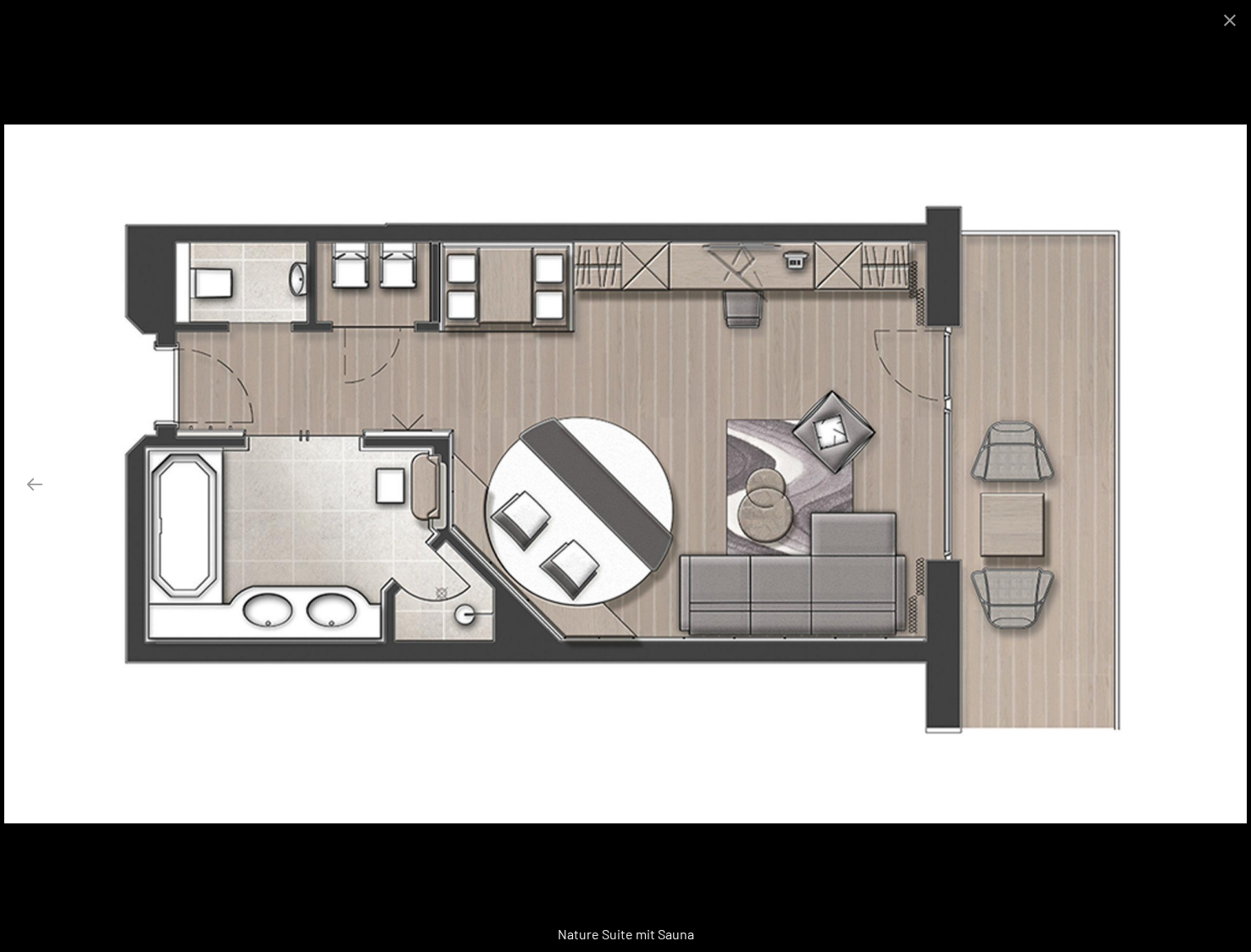
click at [1221, 481] on button "Next slide" at bounding box center [1216, 484] width 36 height 33
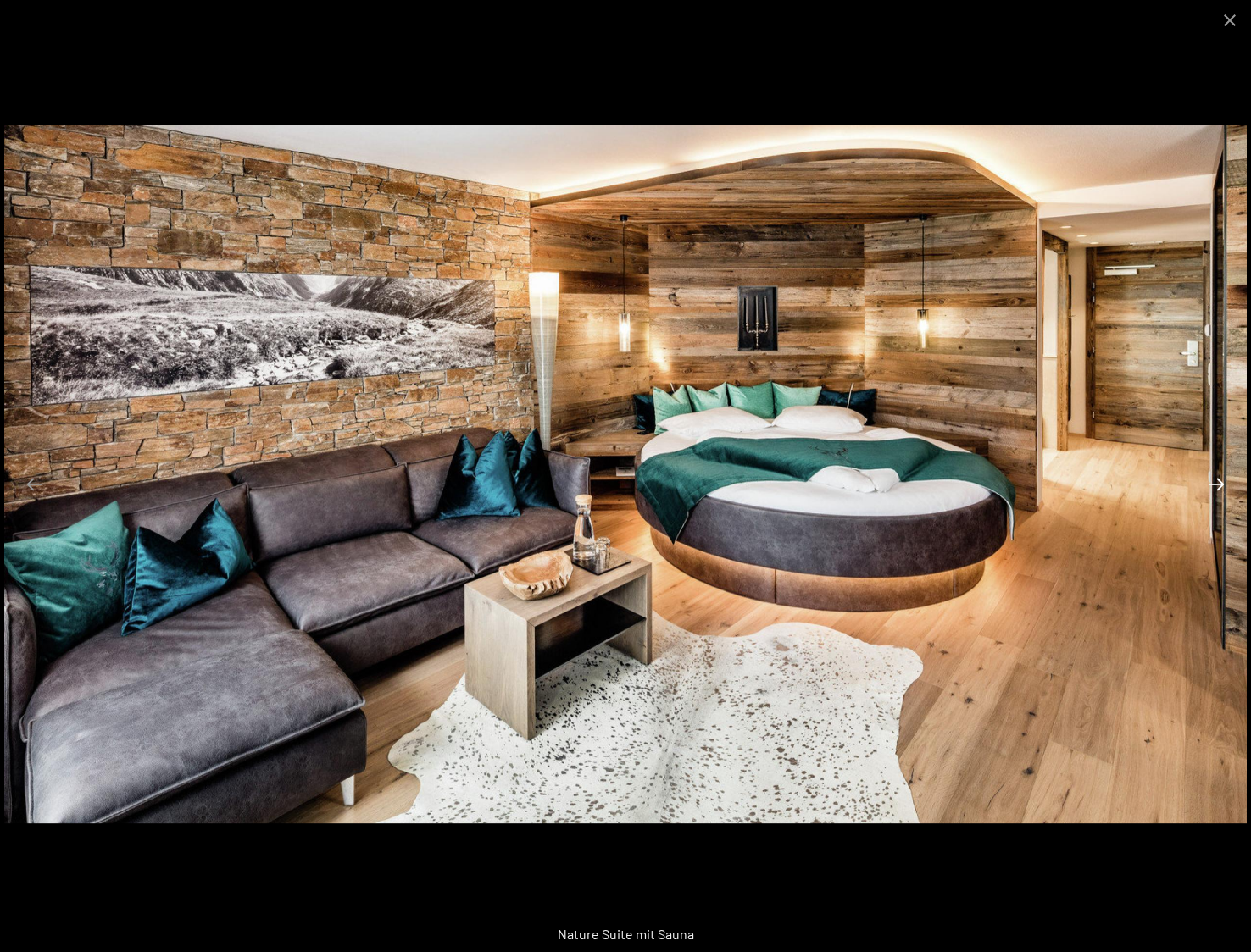
click at [1221, 481] on button "Next slide" at bounding box center [1216, 484] width 36 height 33
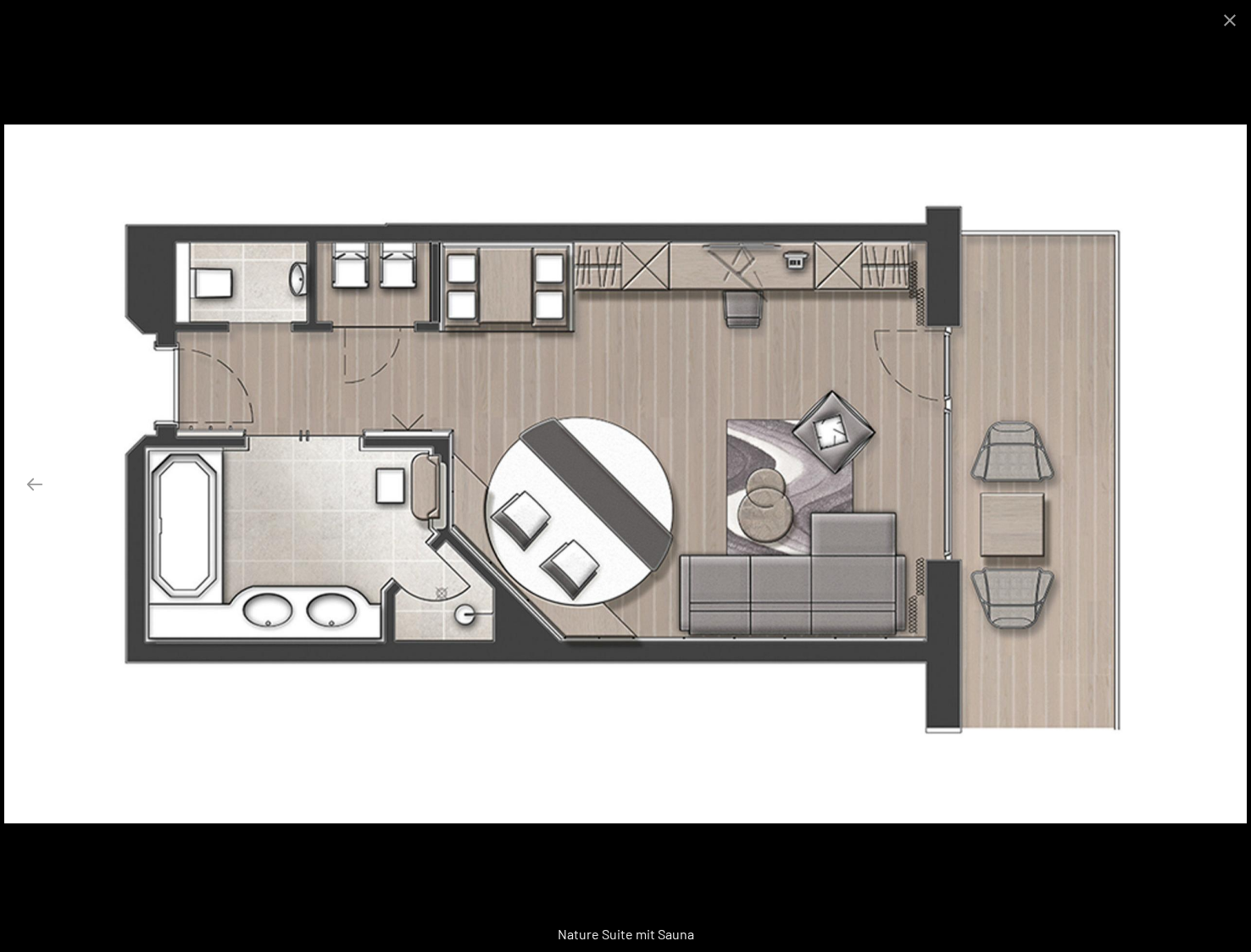
click at [1220, 484] on button "Next slide" at bounding box center [1216, 484] width 36 height 33
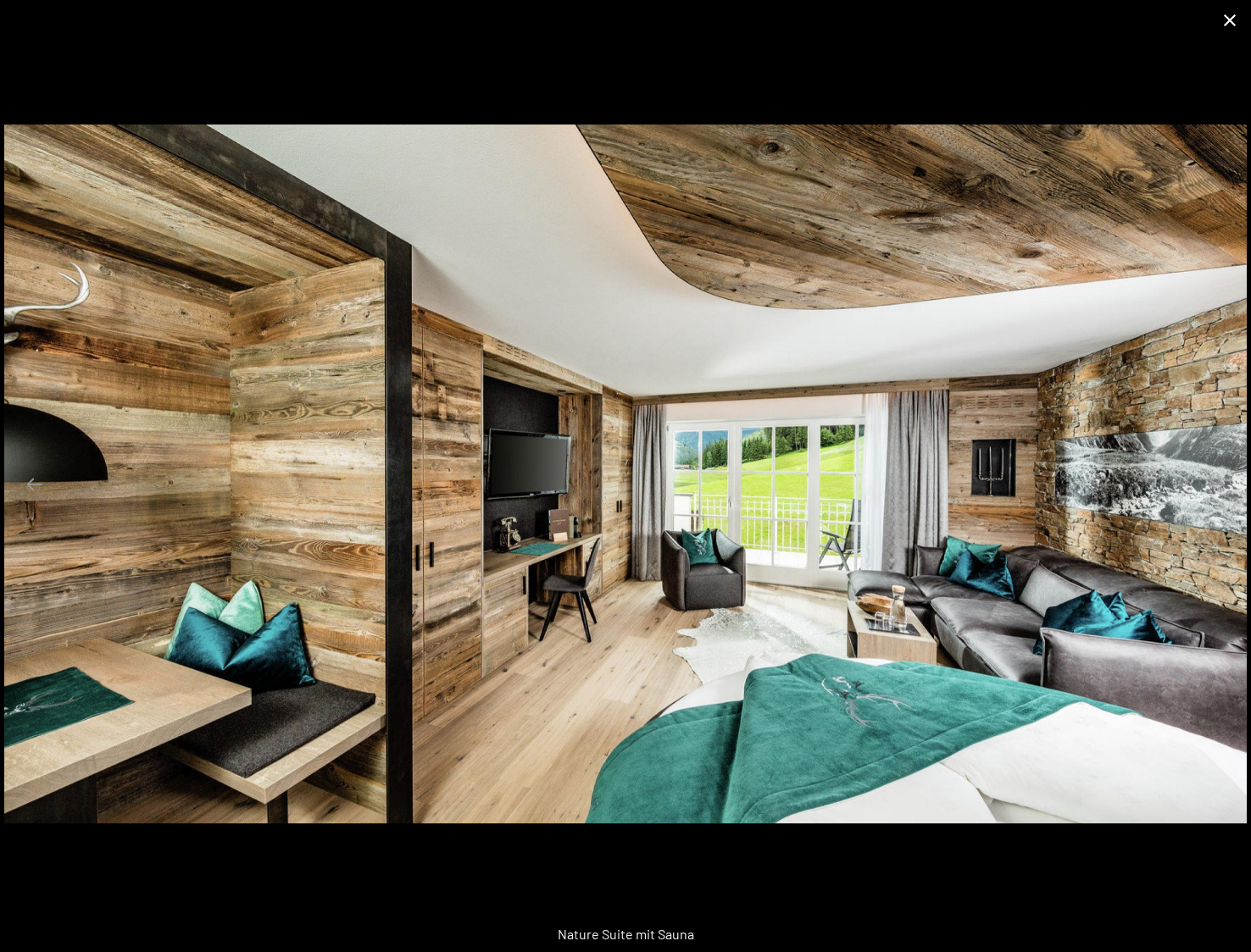
click at [1238, 14] on button "Close gallery" at bounding box center [1230, 19] width 42 height 40
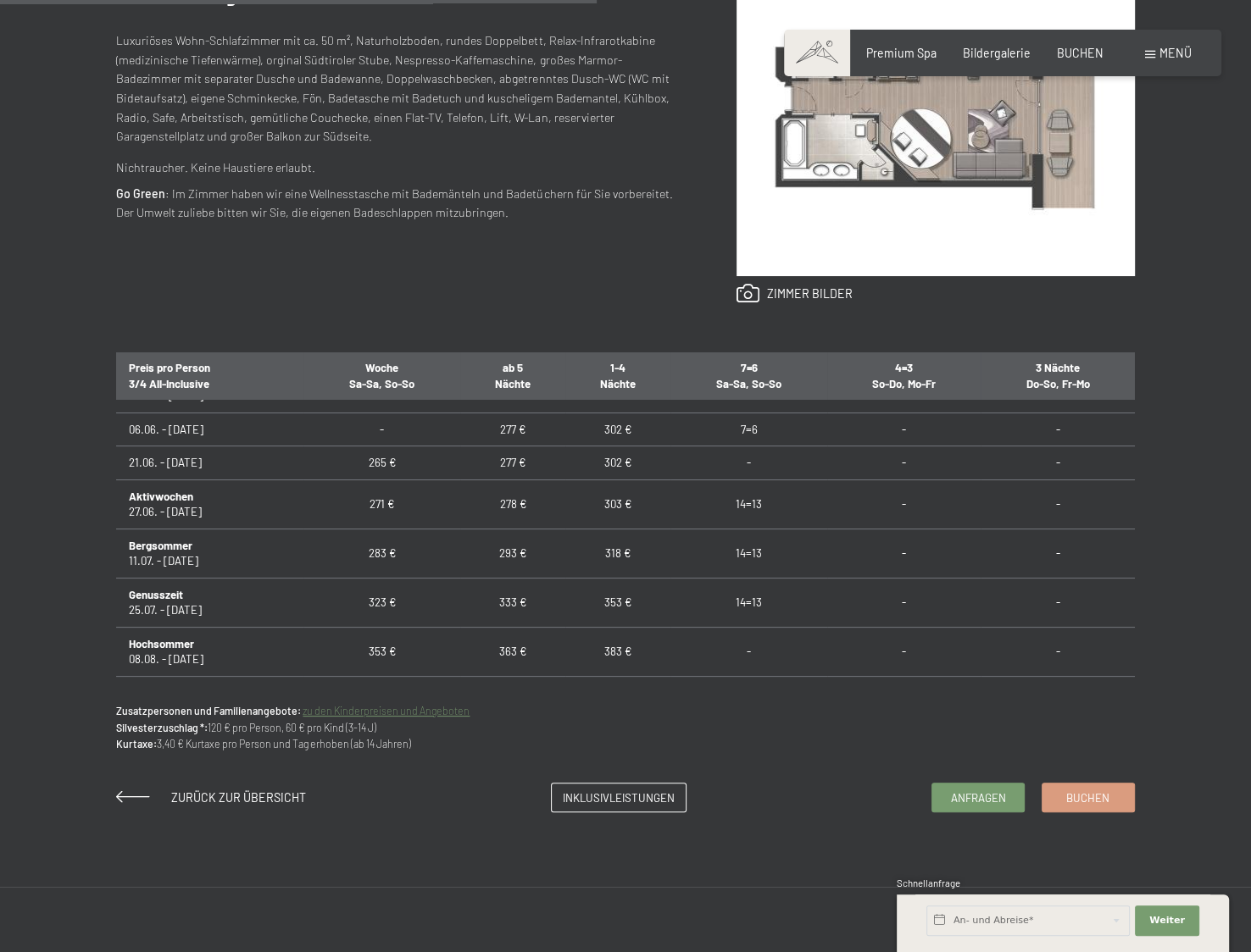
scroll to position [1018, 0]
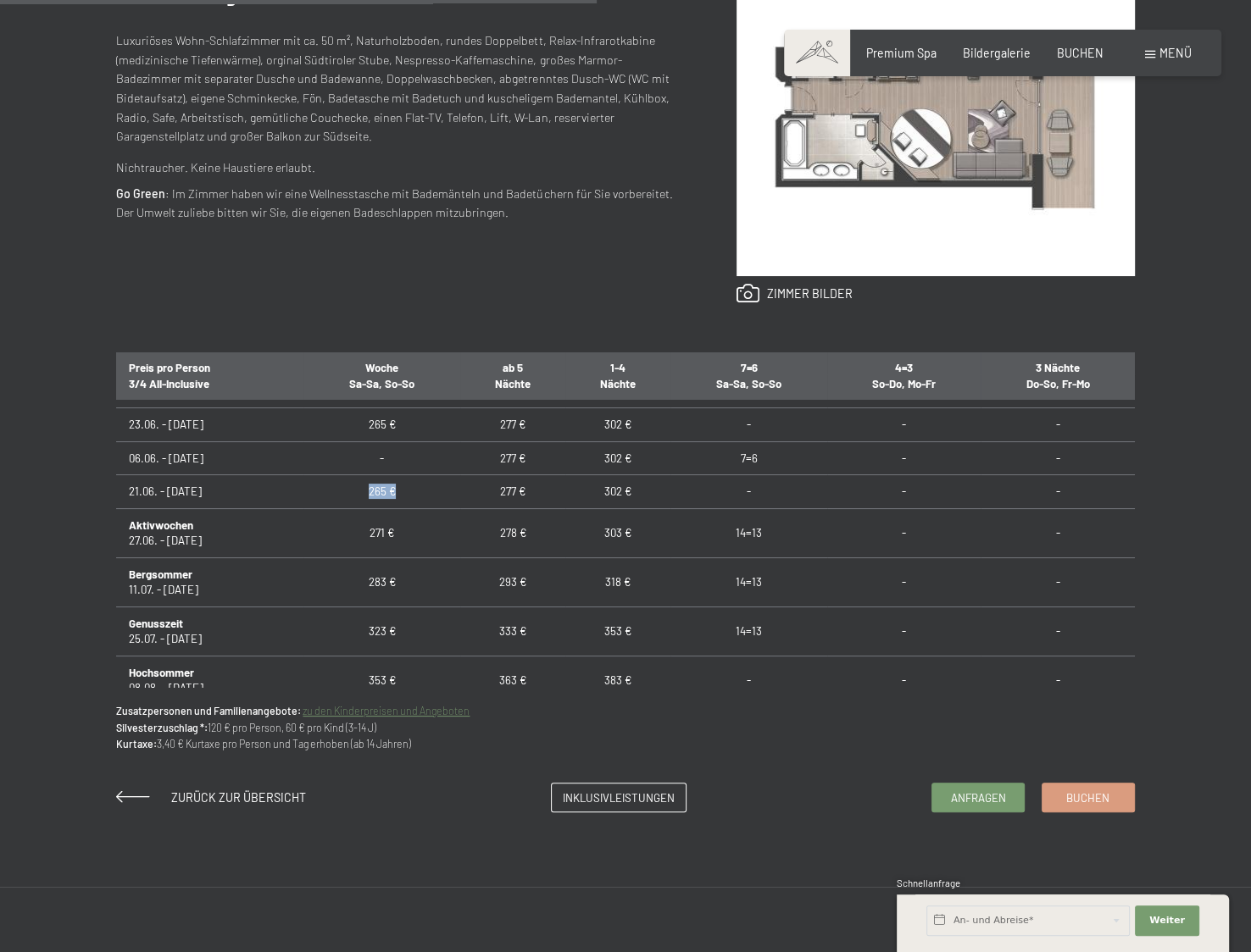
drag, startPoint x: 393, startPoint y: 484, endPoint x: 347, endPoint y: 482, distance: 46.0
click at [347, 482] on td "265 €" at bounding box center [382, 492] width 157 height 33
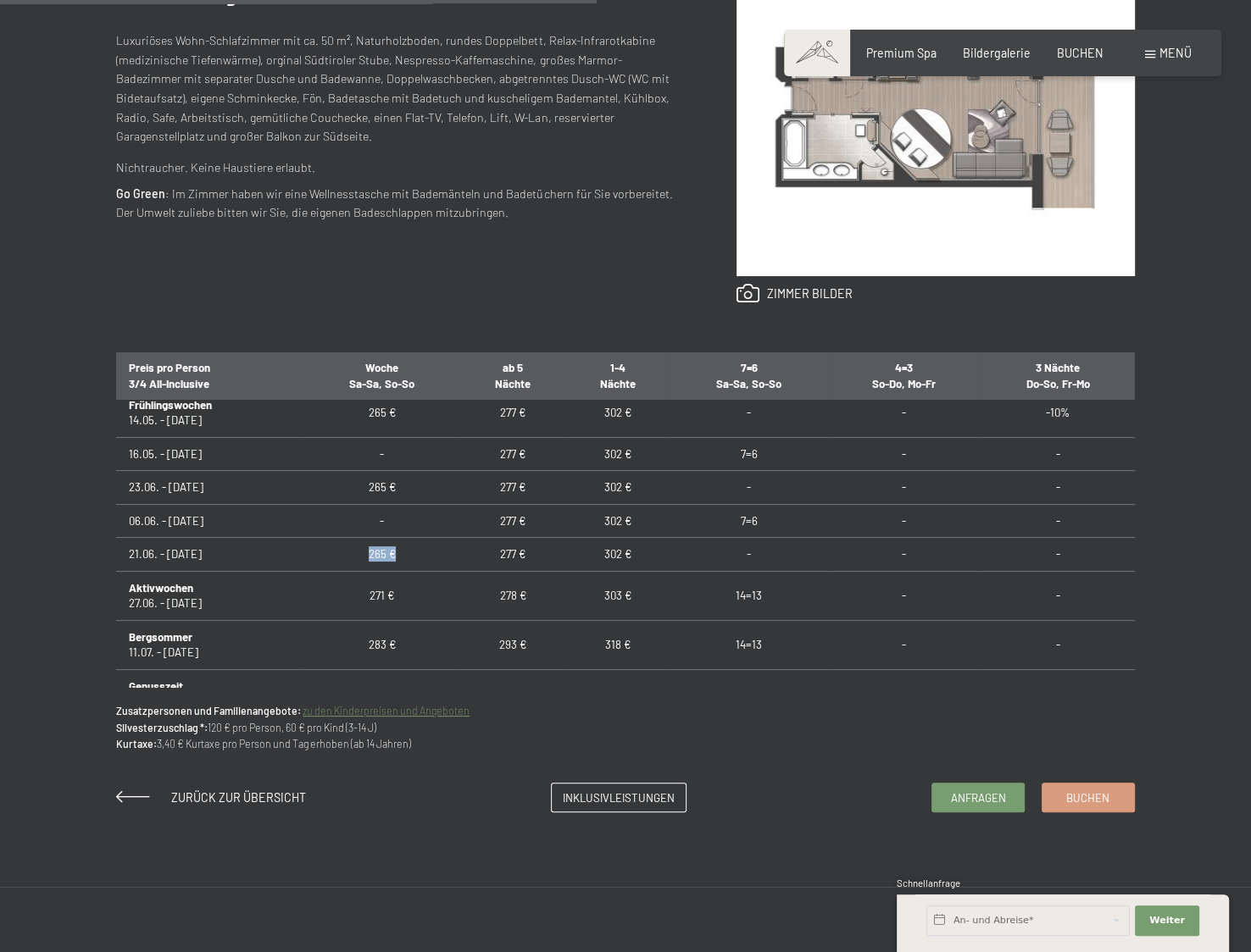
scroll to position [934, 0]
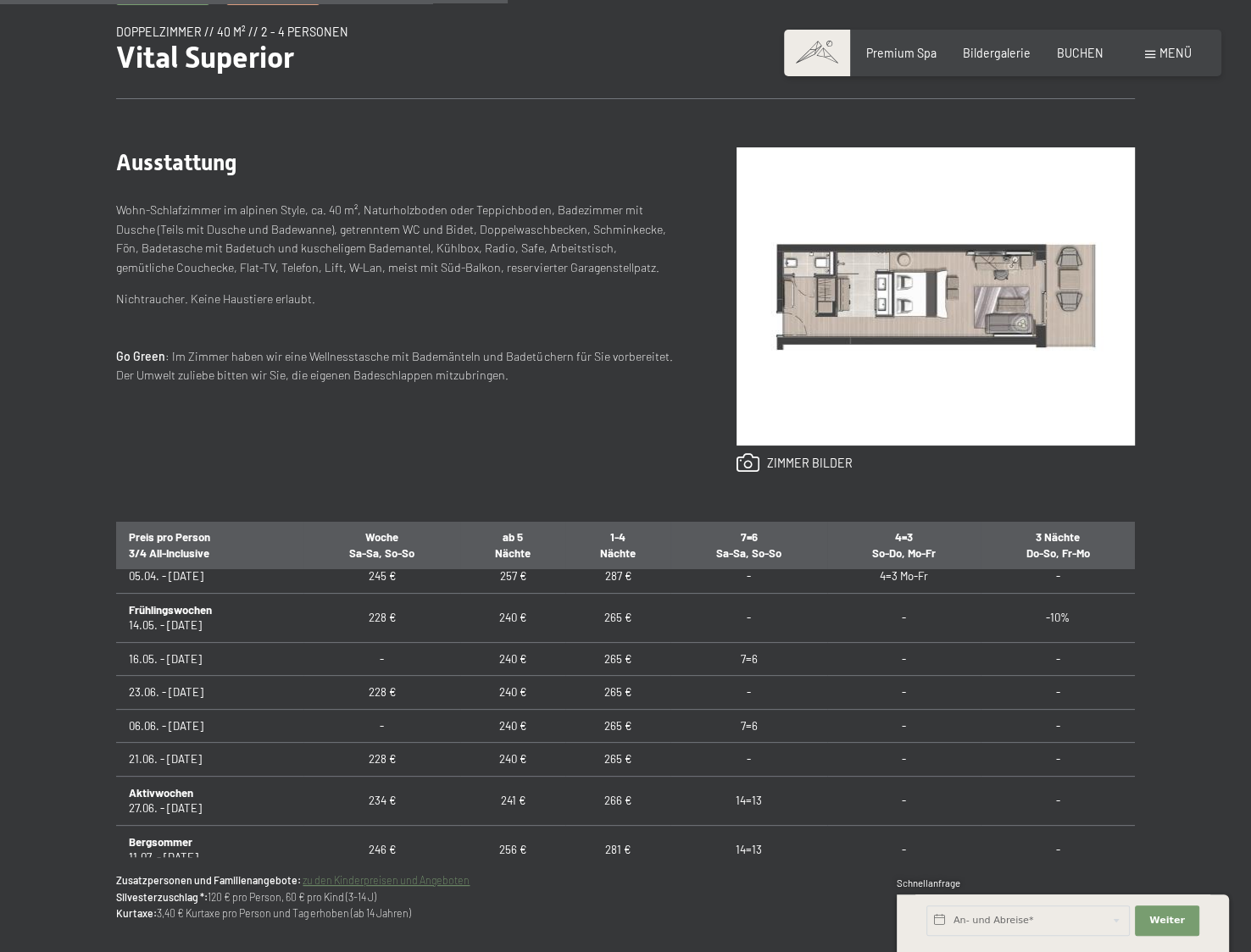
scroll to position [1017, 0]
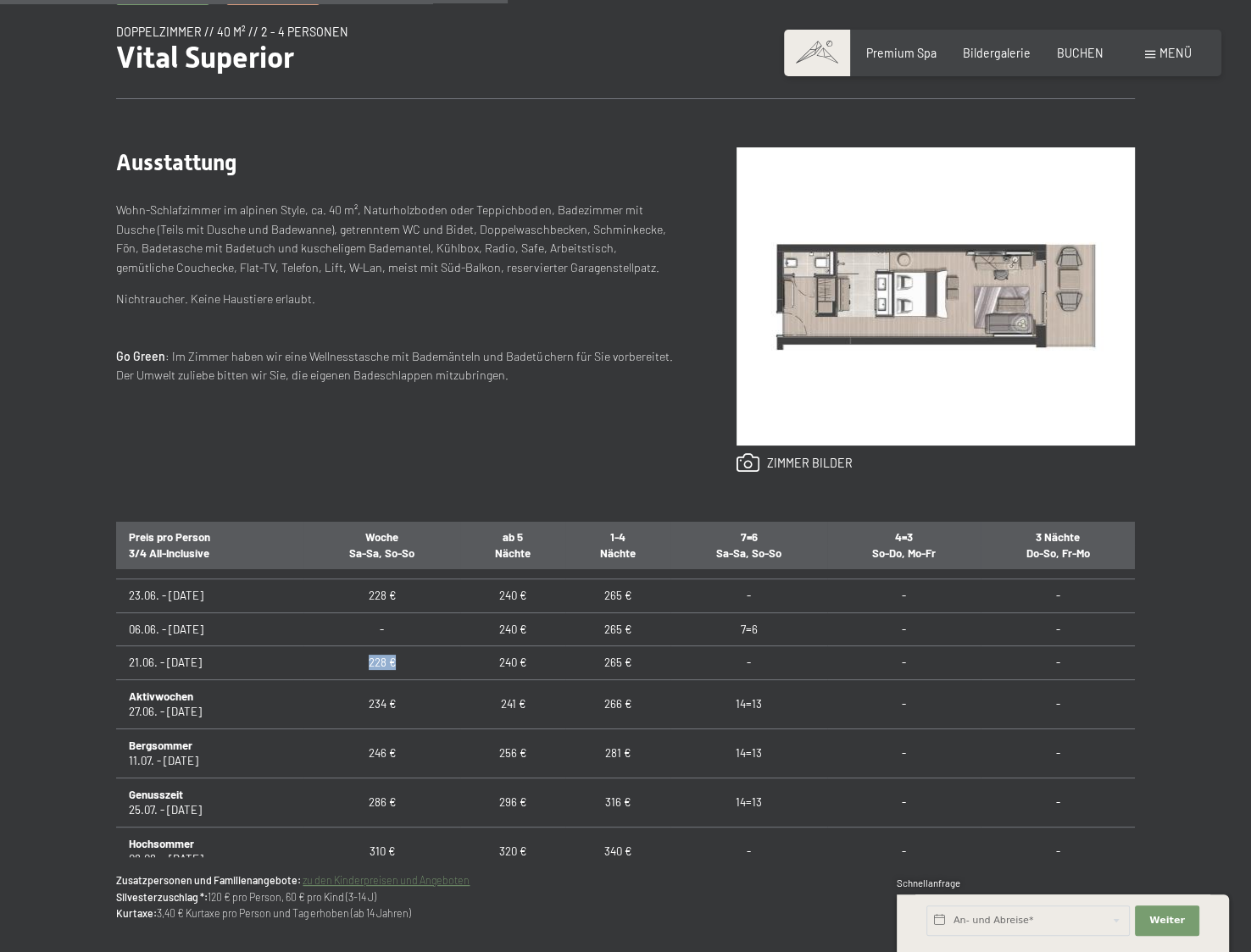
drag, startPoint x: 357, startPoint y: 654, endPoint x: 401, endPoint y: 650, distance: 44.2
click at [401, 650] on td "228 €" at bounding box center [382, 663] width 157 height 33
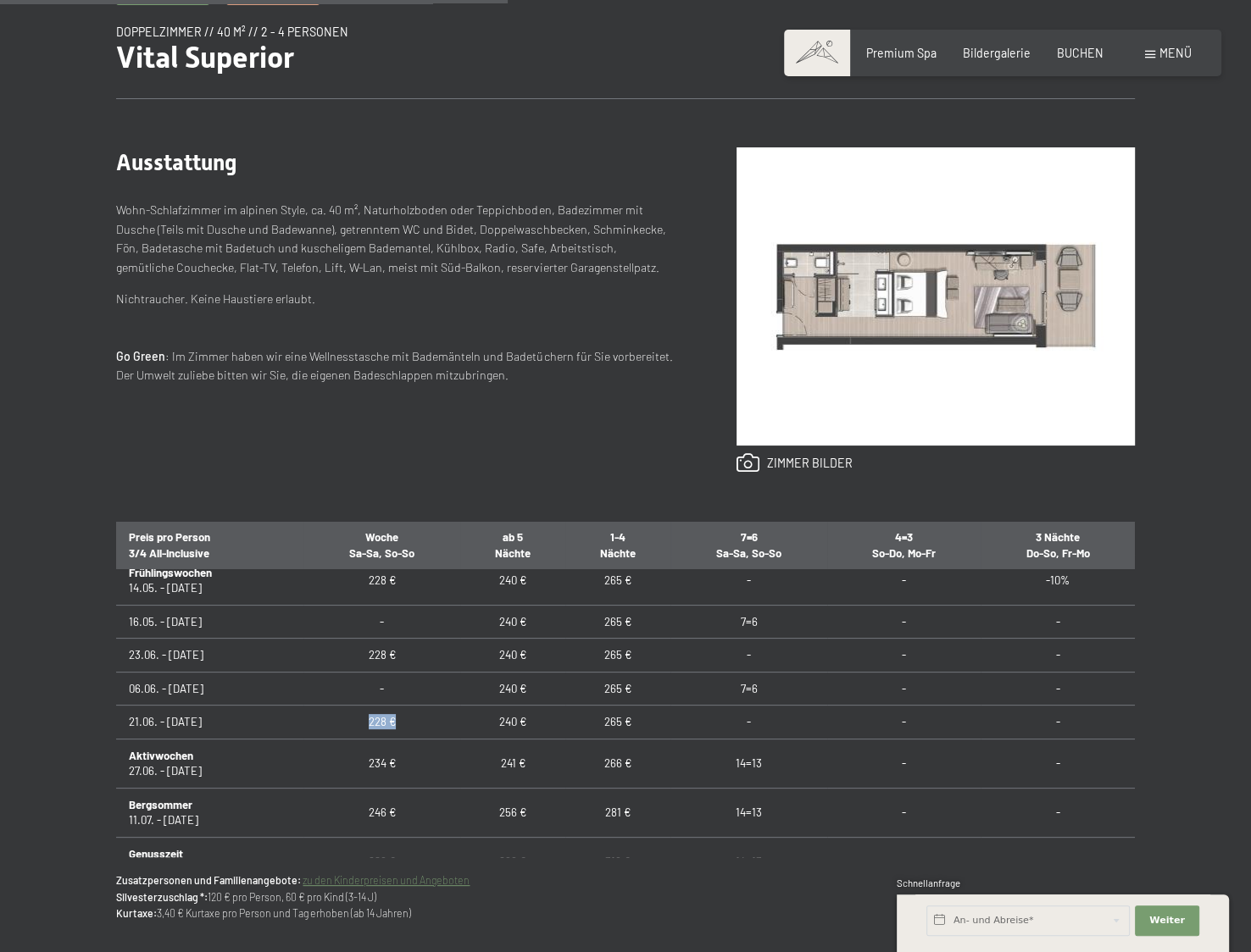
scroll to position [932, 0]
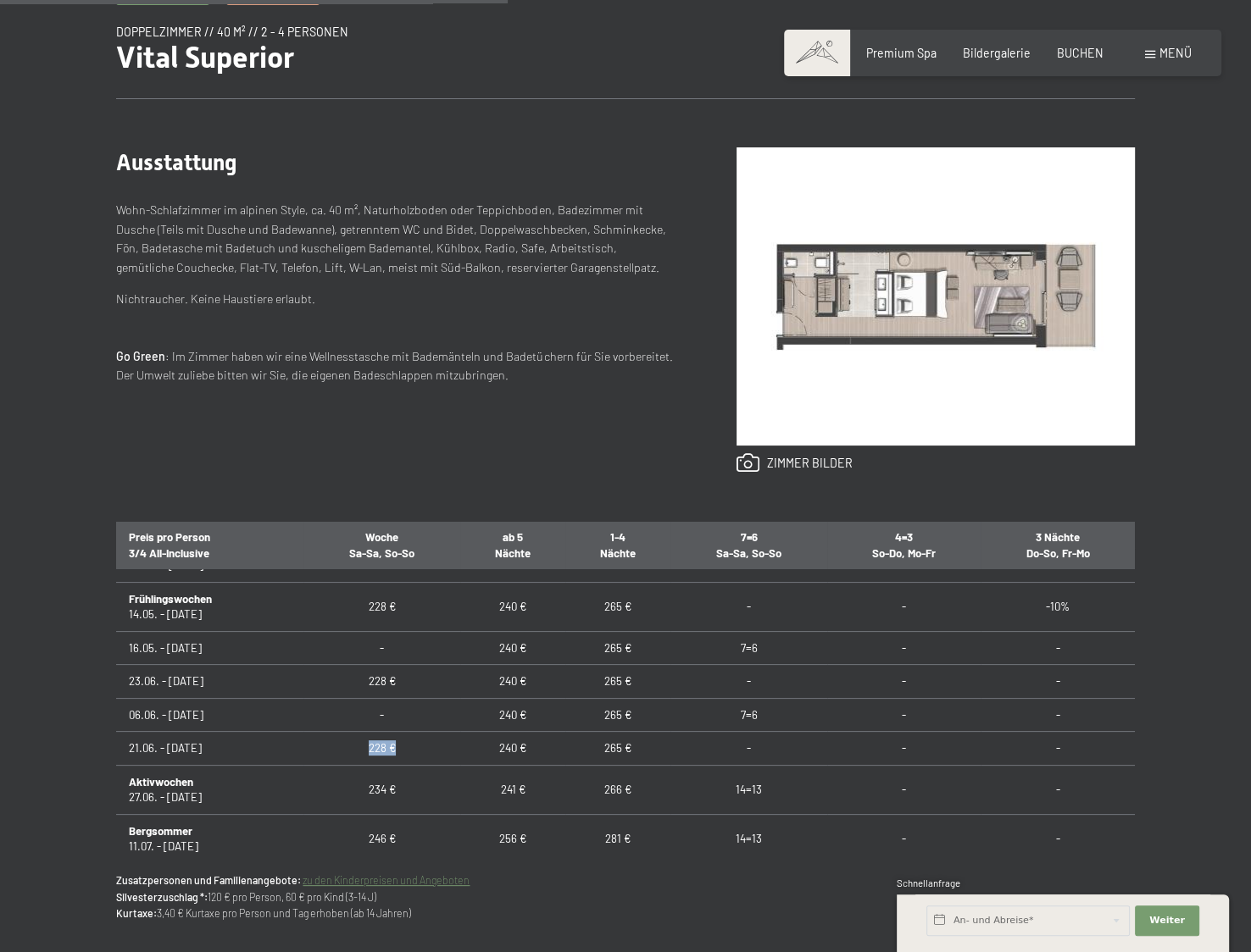
click at [902, 286] on img at bounding box center [935, 296] width 399 height 298
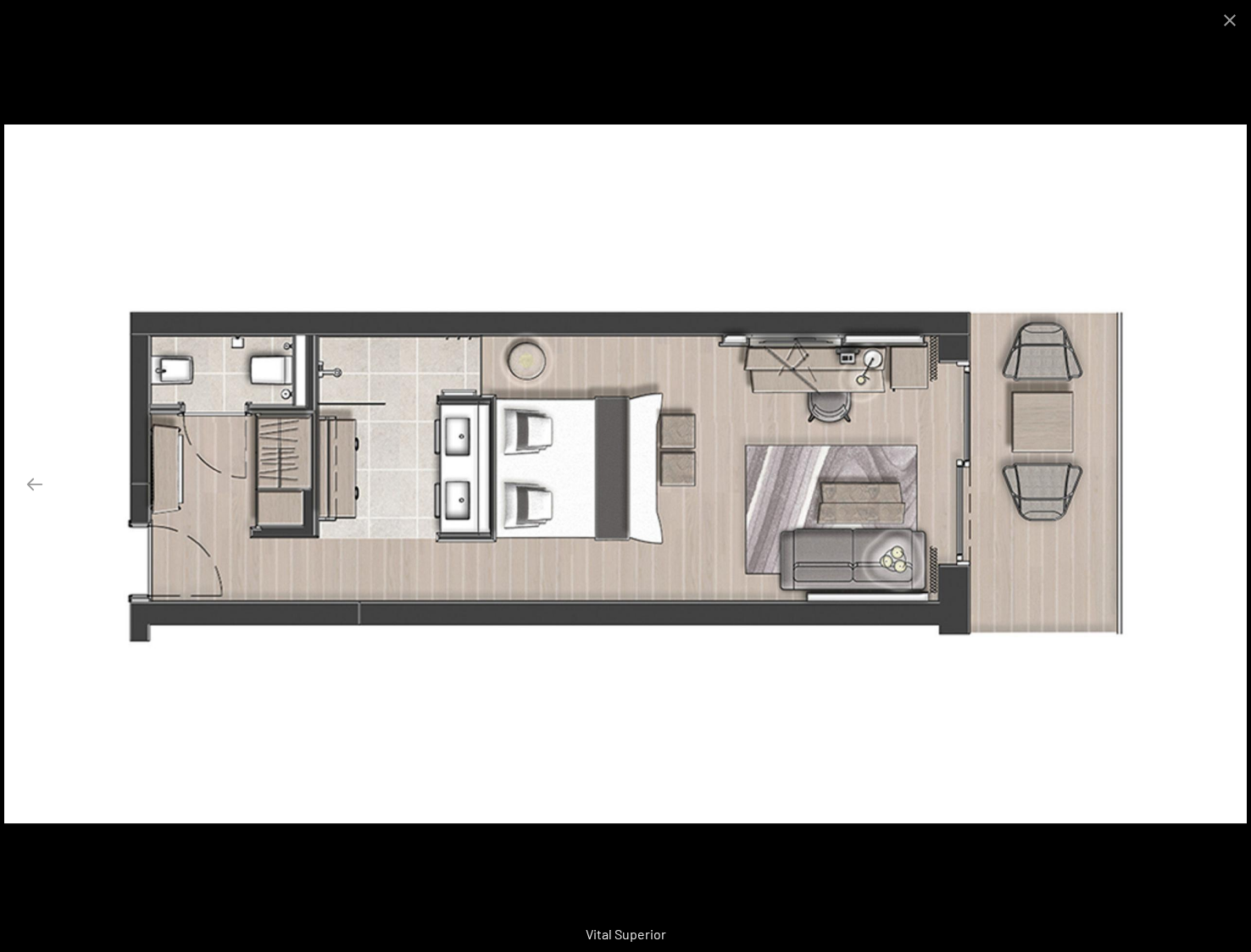
click at [1212, 483] on button "Next slide" at bounding box center [1216, 484] width 36 height 33
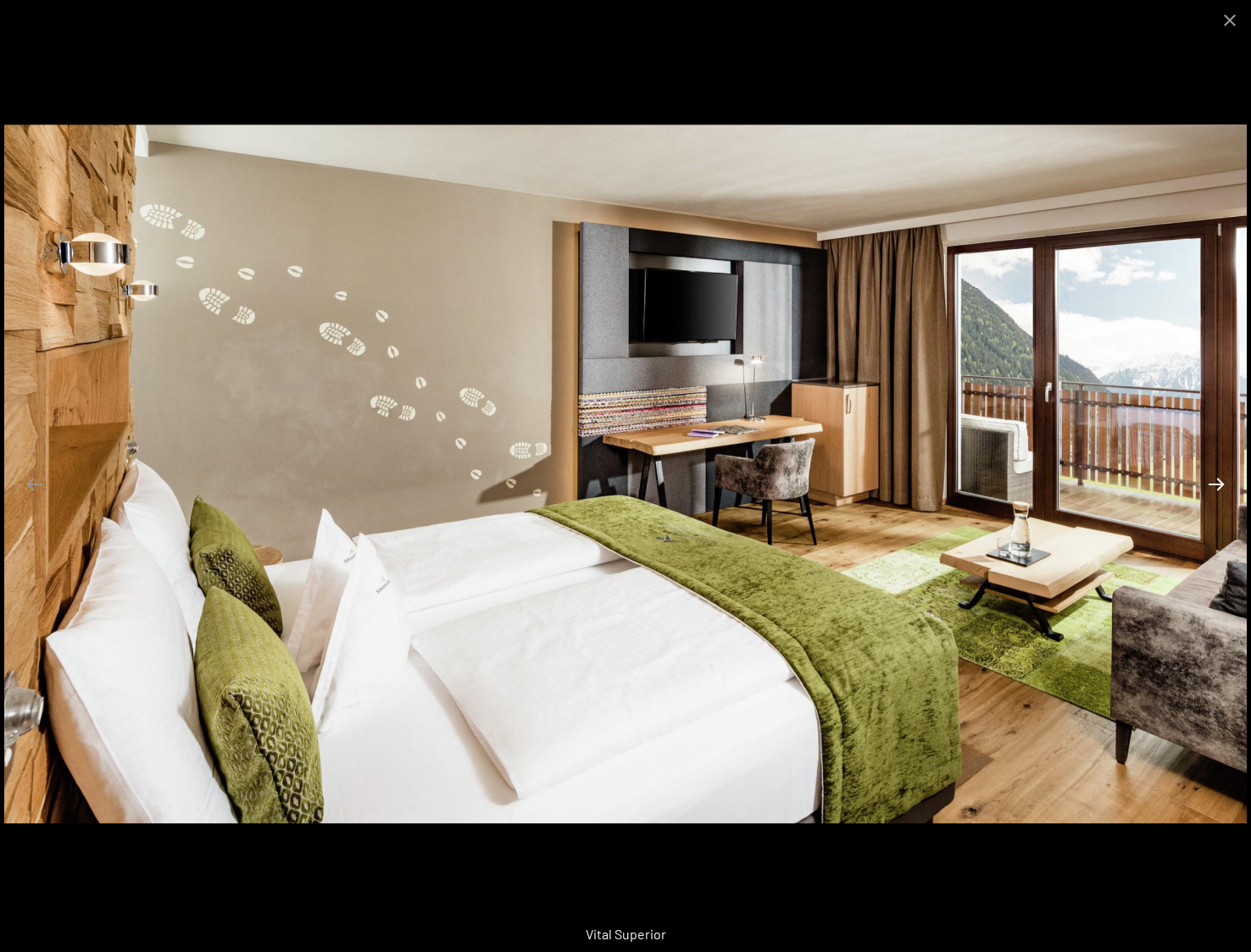
click at [1216, 487] on button "Next slide" at bounding box center [1216, 484] width 36 height 33
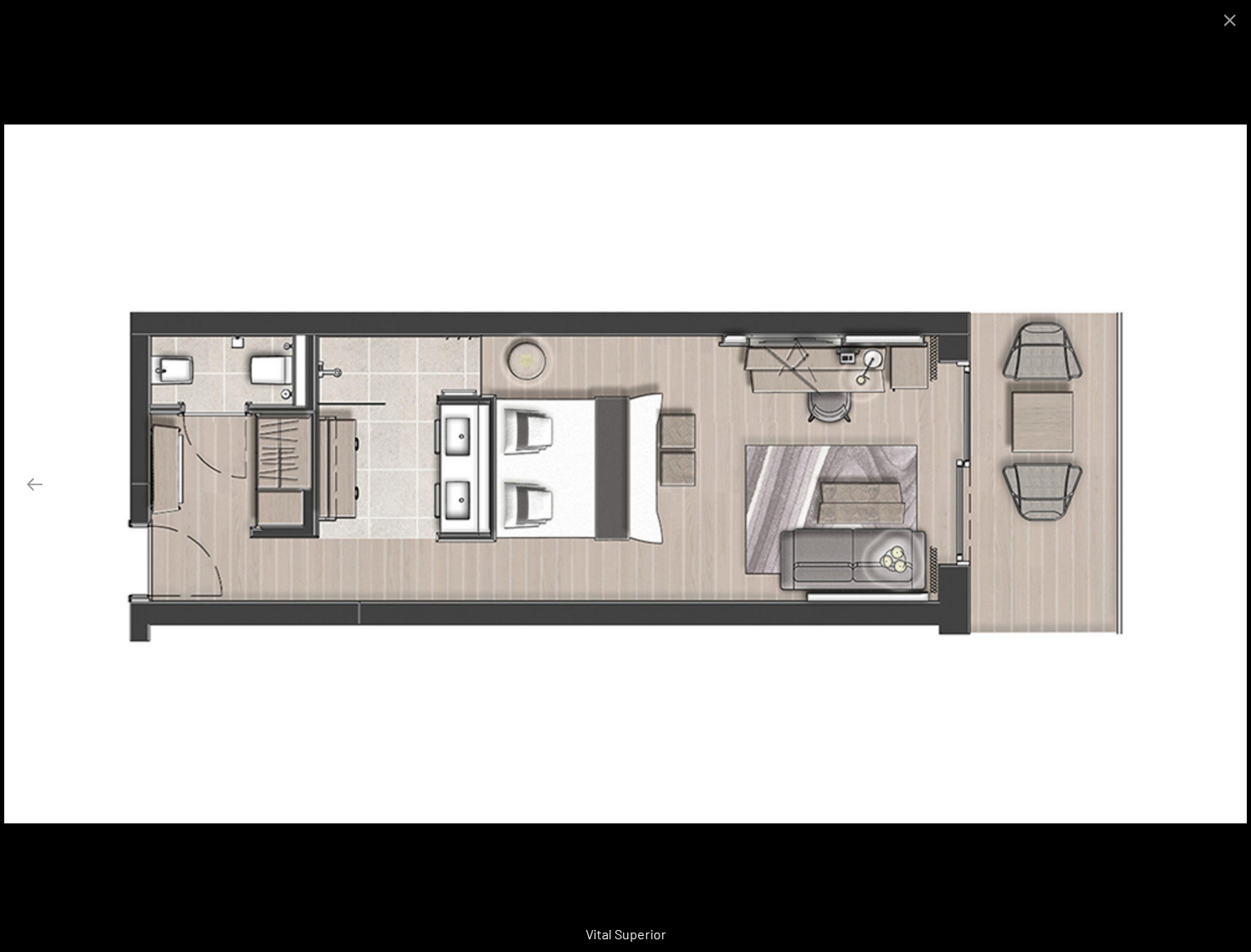
click at [1216, 487] on button "Next slide" at bounding box center [1216, 484] width 36 height 33
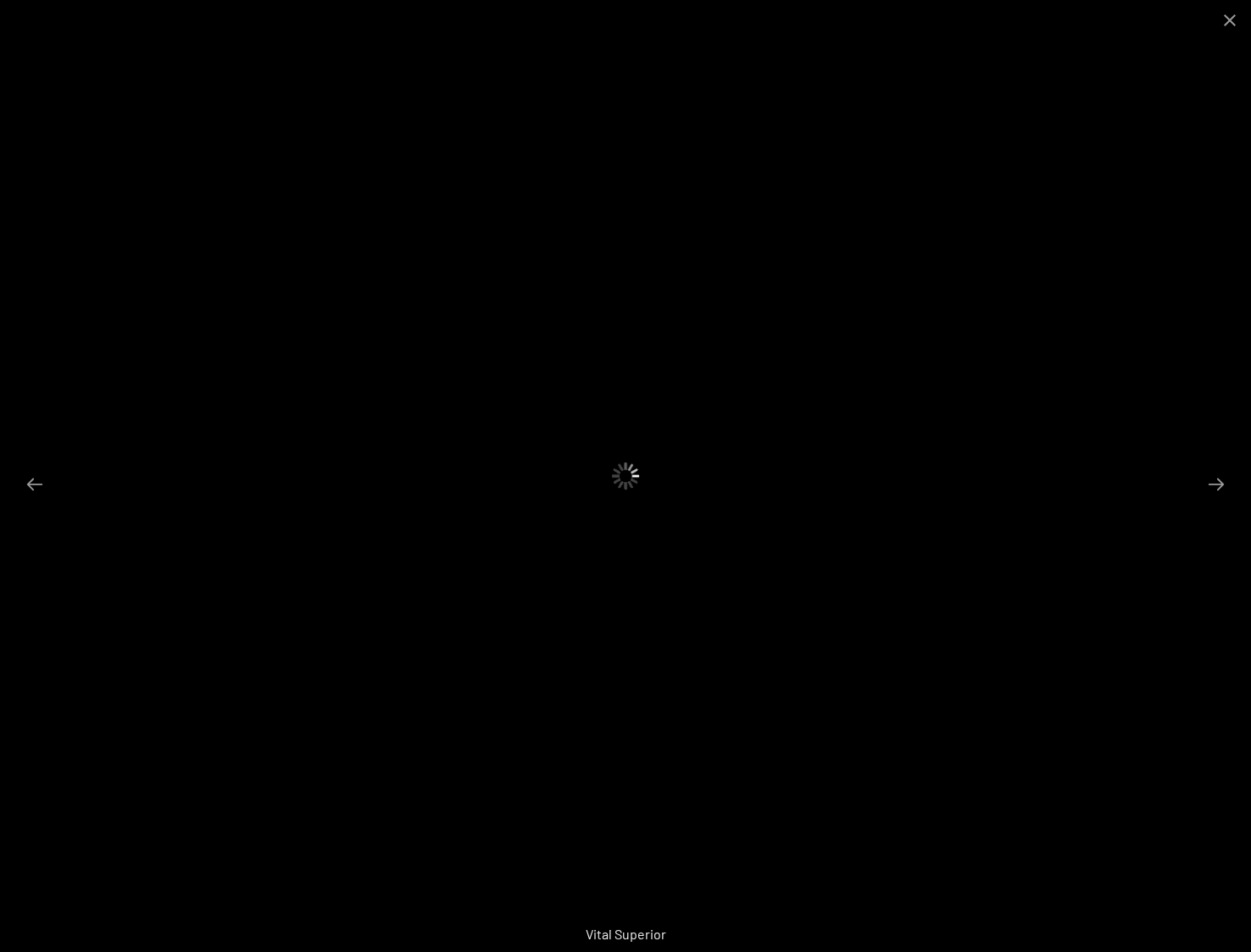
click at [1015, 136] on div at bounding box center [626, 476] width 1251 height 952
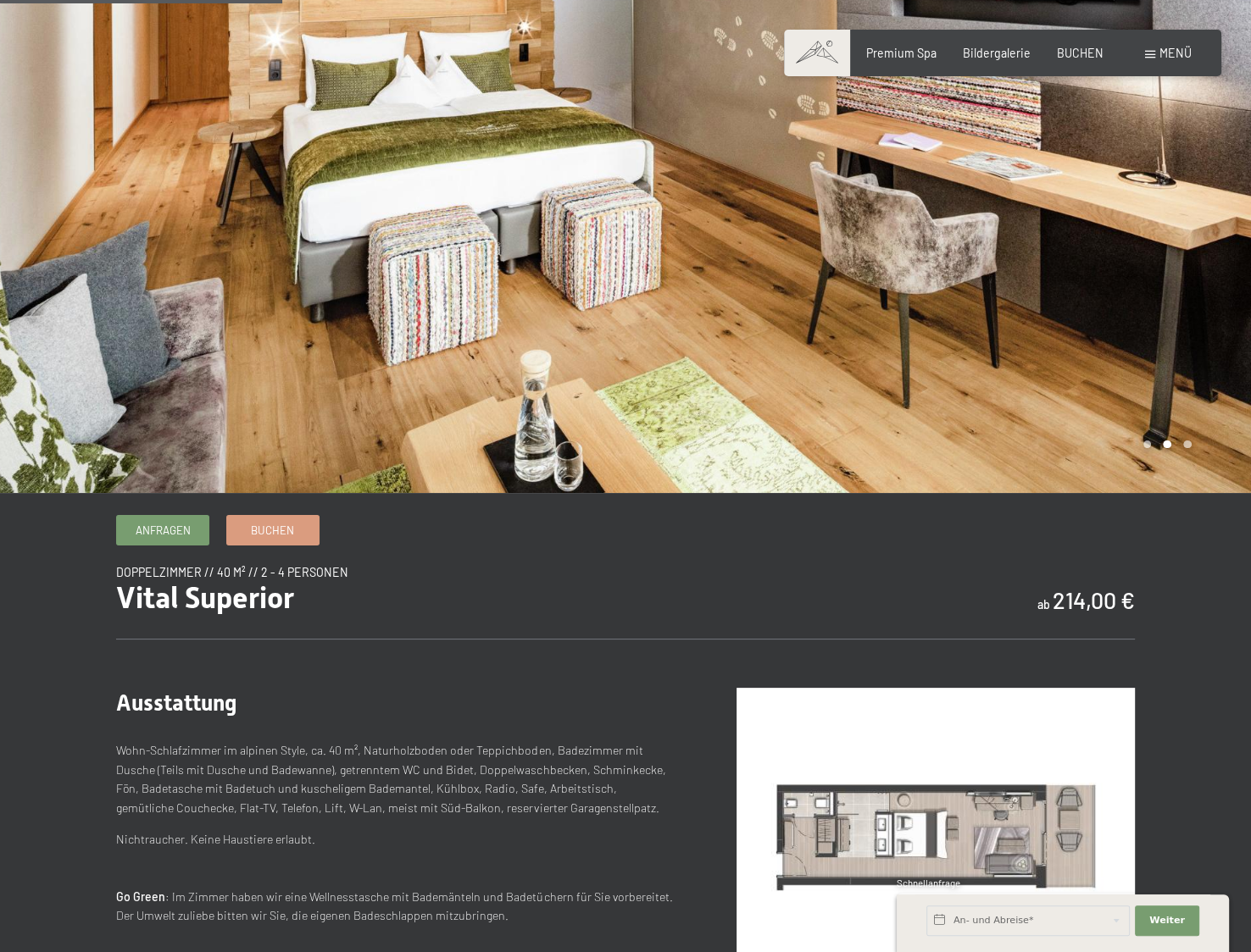
scroll to position [0, 0]
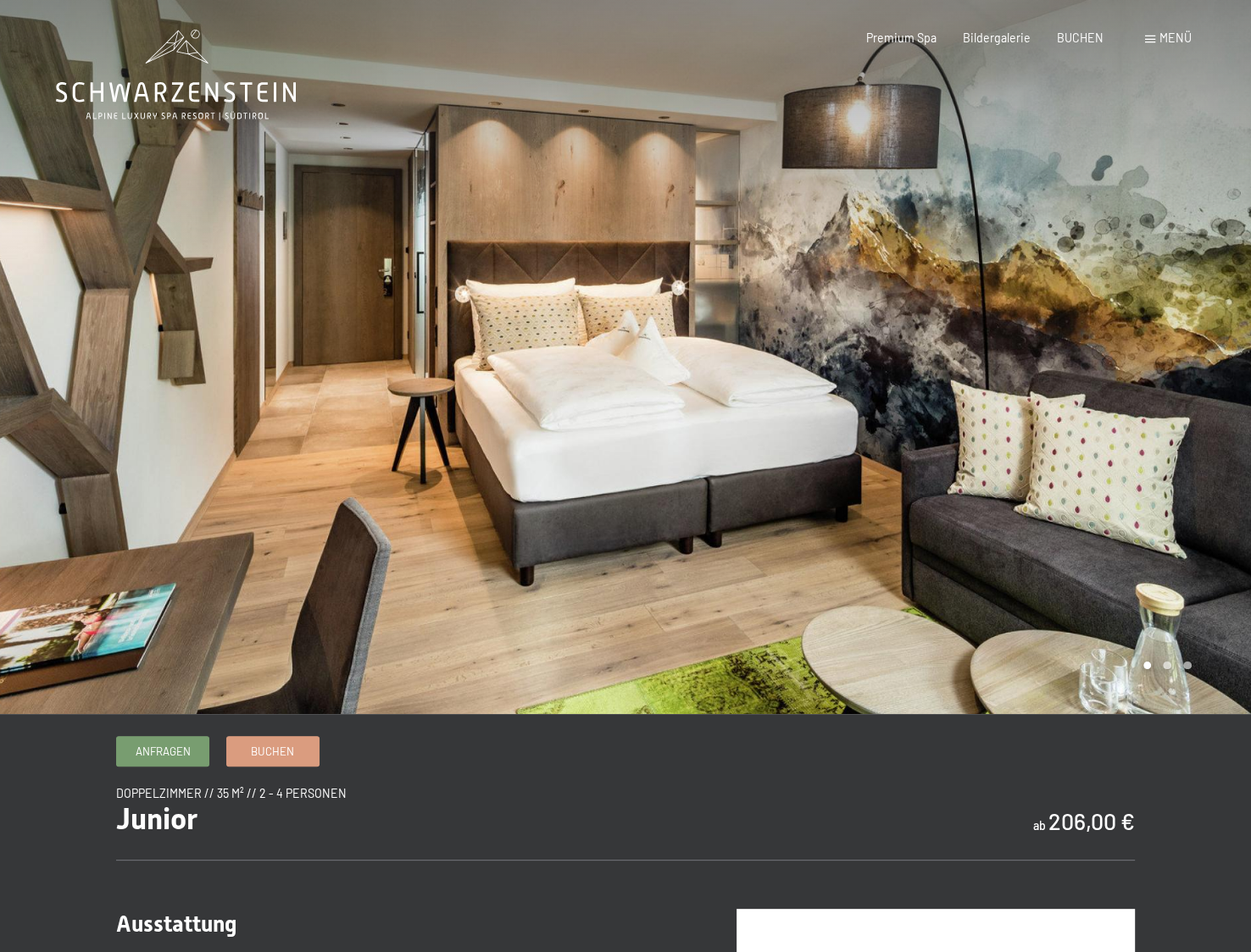
click at [1005, 289] on div at bounding box center [938, 357] width 626 height 714
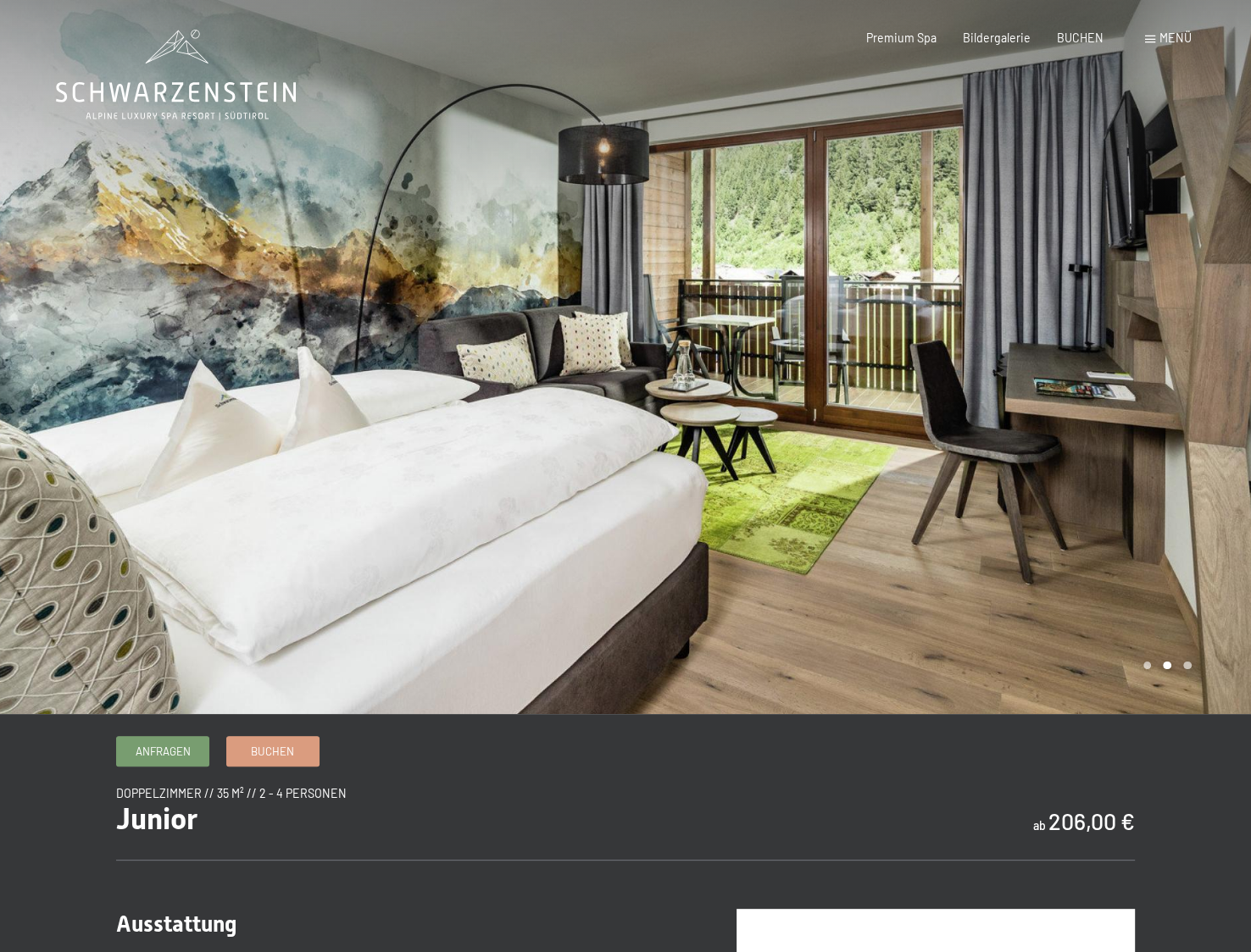
click at [1006, 317] on div at bounding box center [938, 357] width 626 height 714
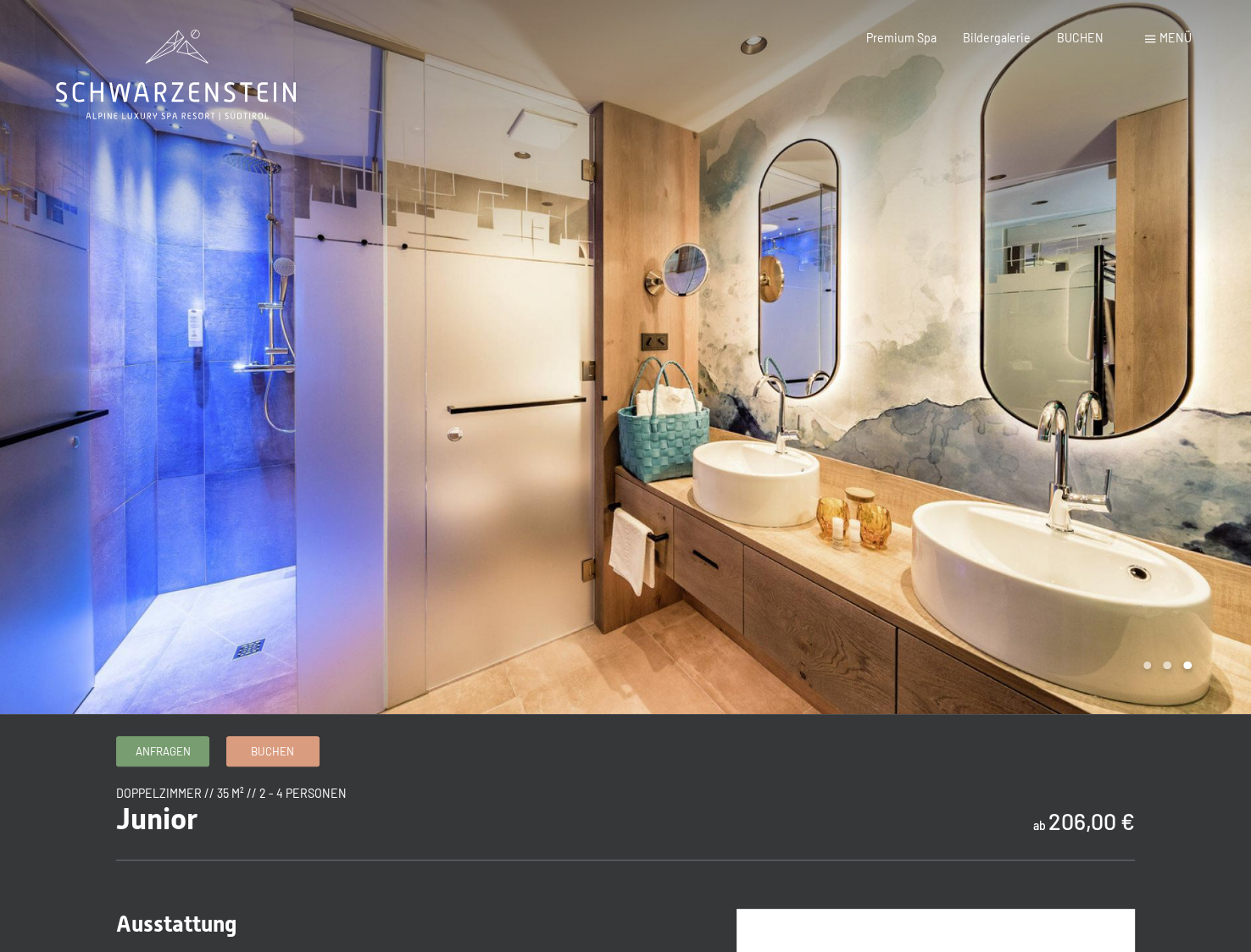
click at [1006, 317] on div at bounding box center [938, 357] width 626 height 714
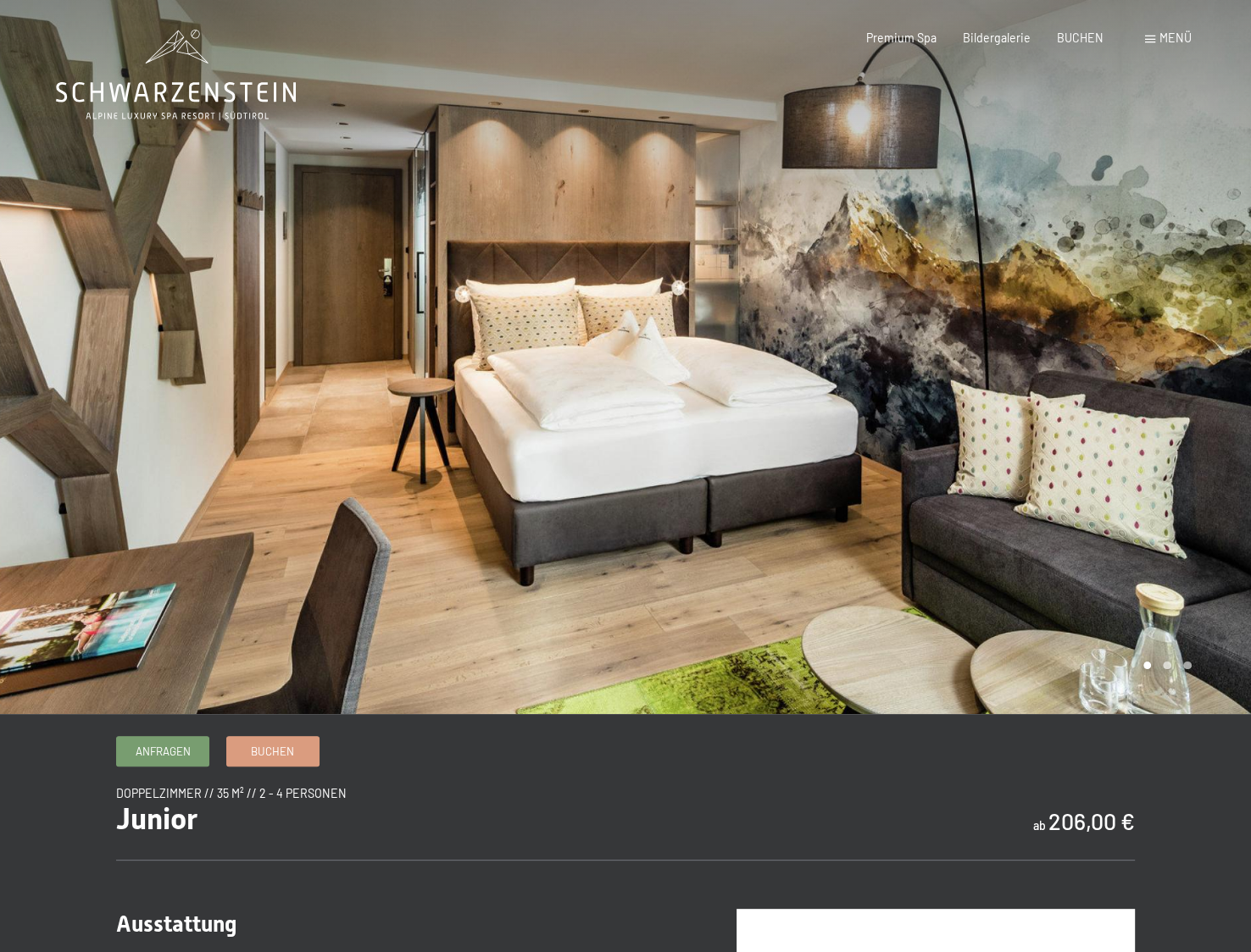
click at [1006, 317] on div at bounding box center [938, 357] width 626 height 714
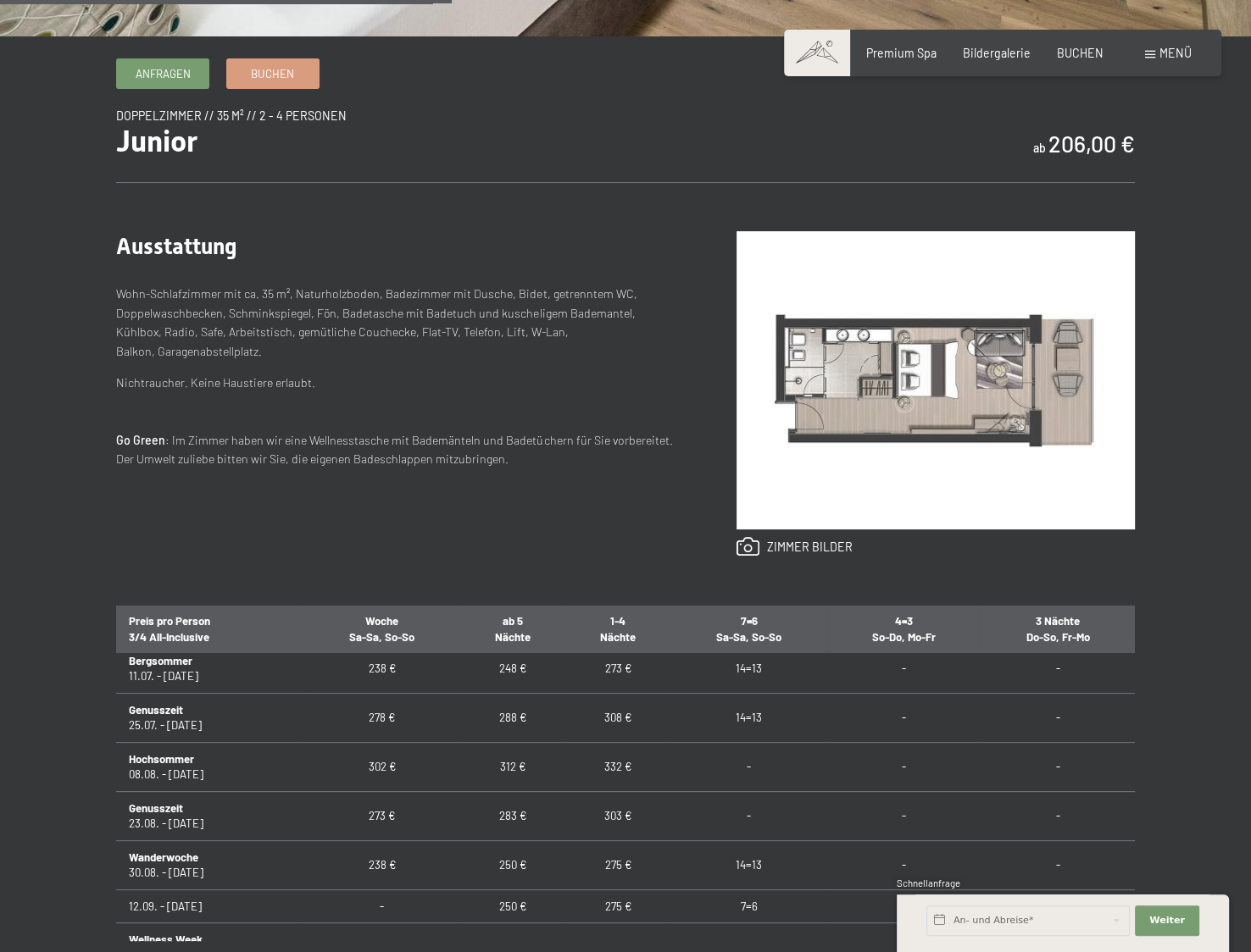
scroll to position [1017, 0]
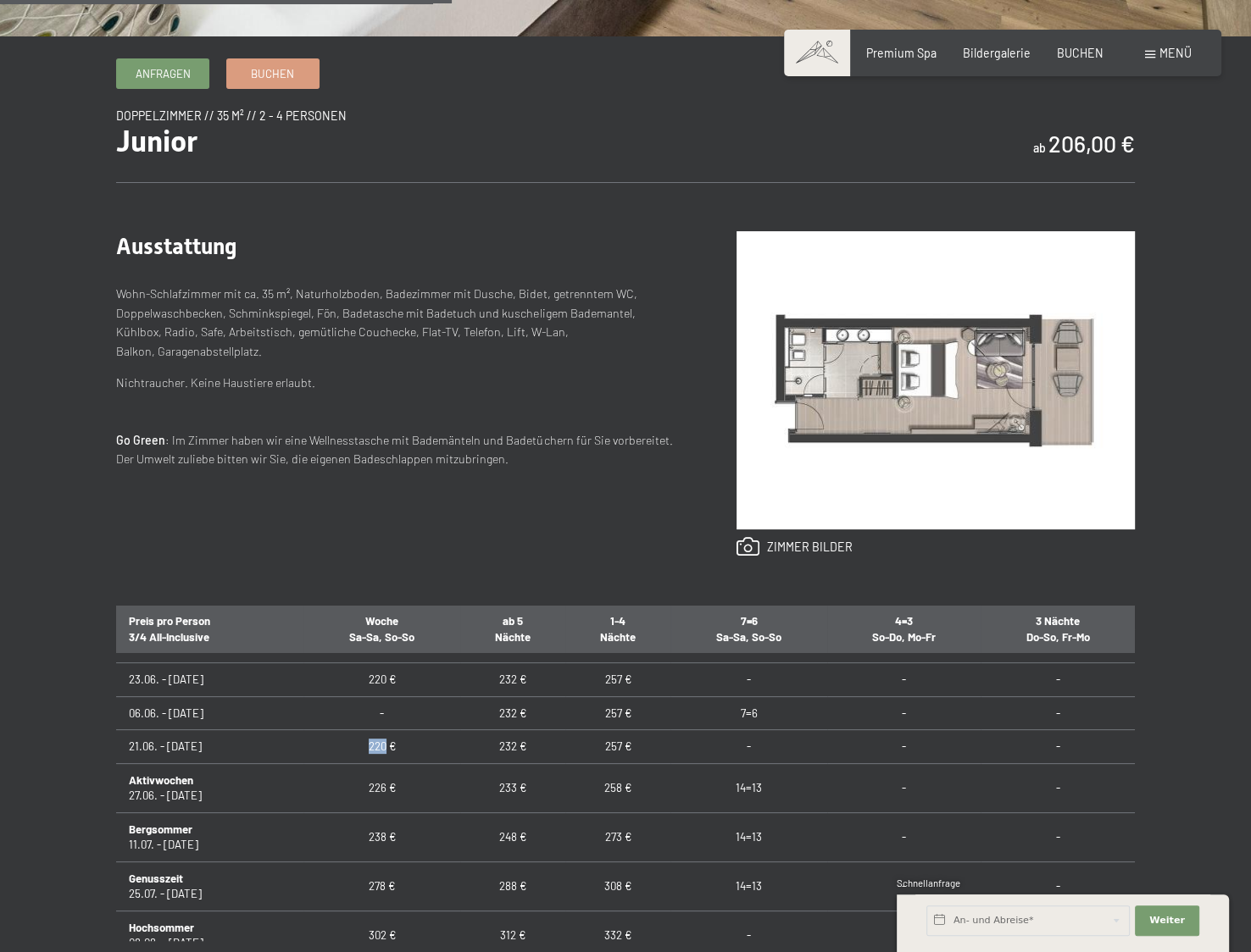
drag, startPoint x: 351, startPoint y: 741, endPoint x: 382, endPoint y: 744, distance: 31.1
click at [382, 744] on td "220 €" at bounding box center [382, 747] width 157 height 33
drag, startPoint x: 382, startPoint y: 744, endPoint x: 437, endPoint y: 796, distance: 75.7
click at [437, 796] on tbody "07.09. - [DATE] 228 € 238 € 263 € 14=13 - - Goldener [PERSON_NAME] 21.09. - [DA…" at bounding box center [625, 506] width 1018 height 1734
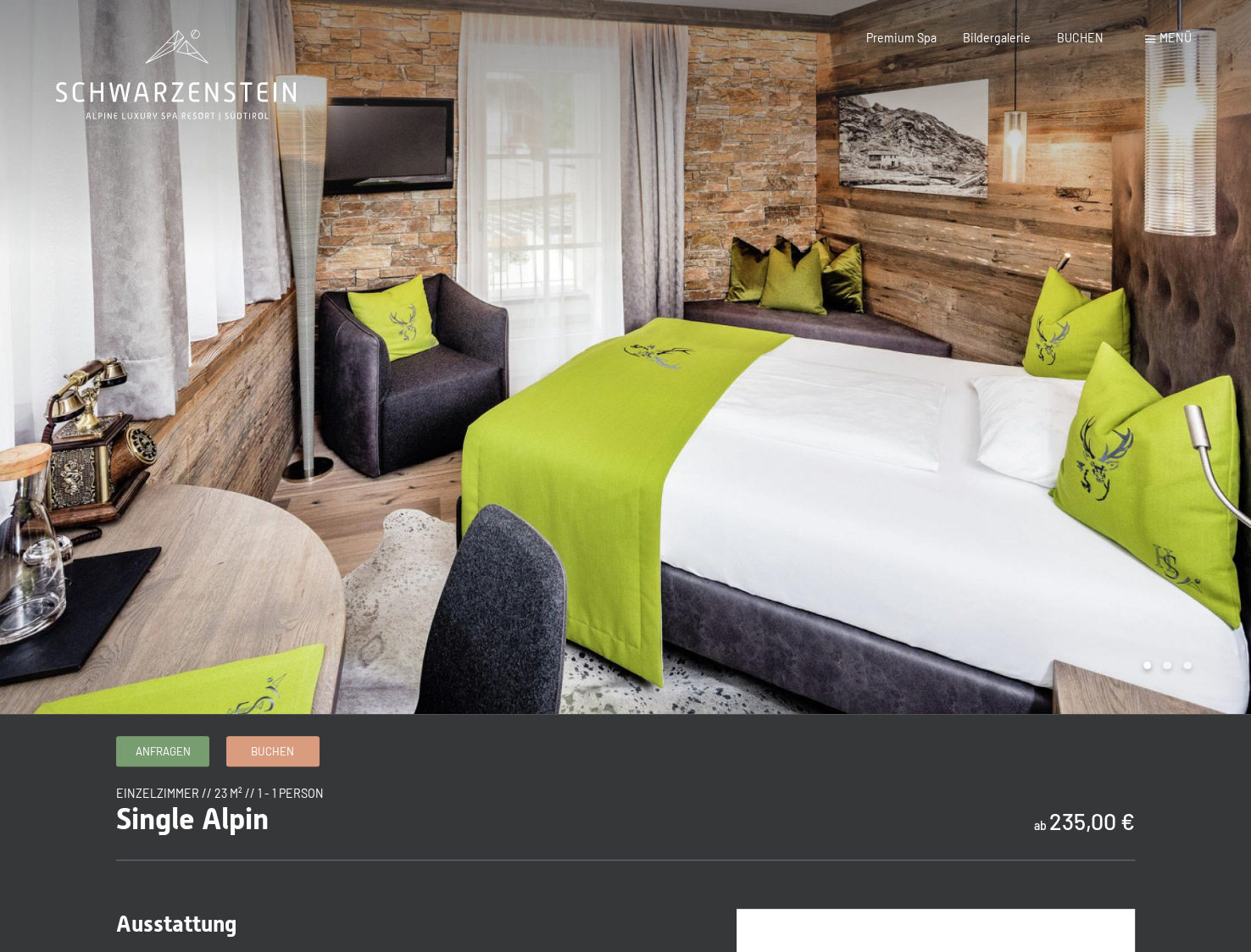
click at [1055, 442] on div at bounding box center [938, 357] width 626 height 714
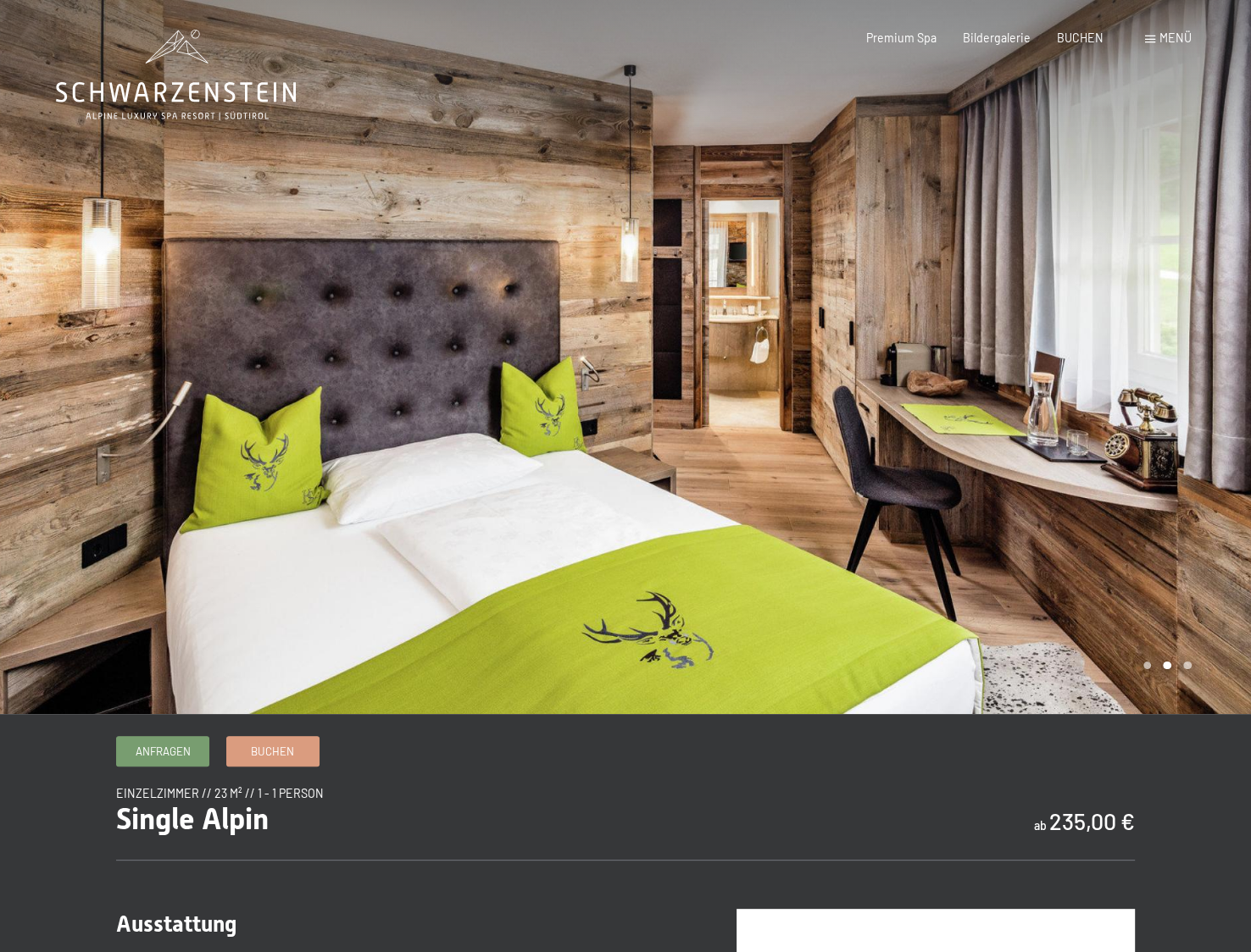
click at [1058, 444] on div at bounding box center [938, 357] width 626 height 714
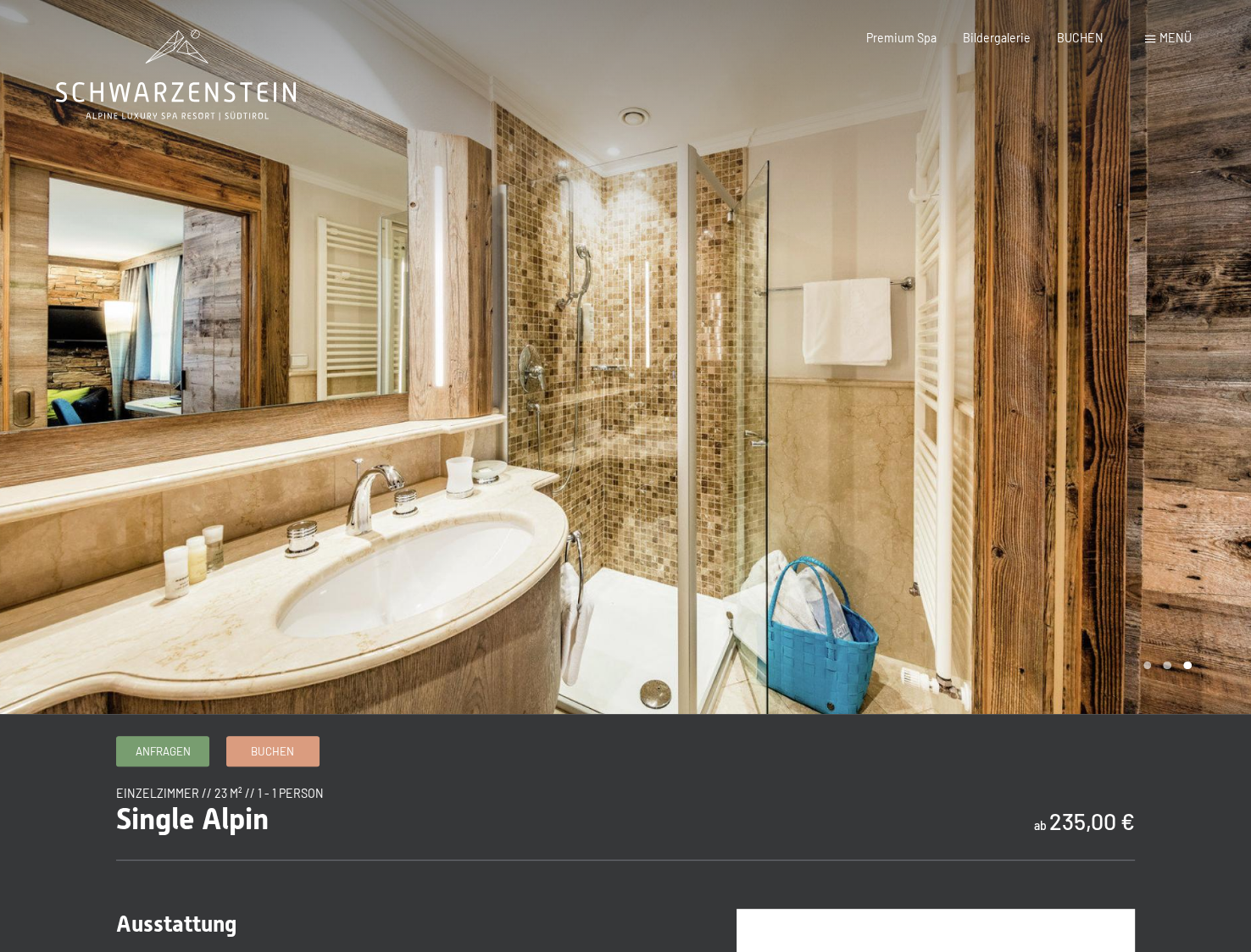
click at [1058, 444] on div at bounding box center [938, 357] width 626 height 714
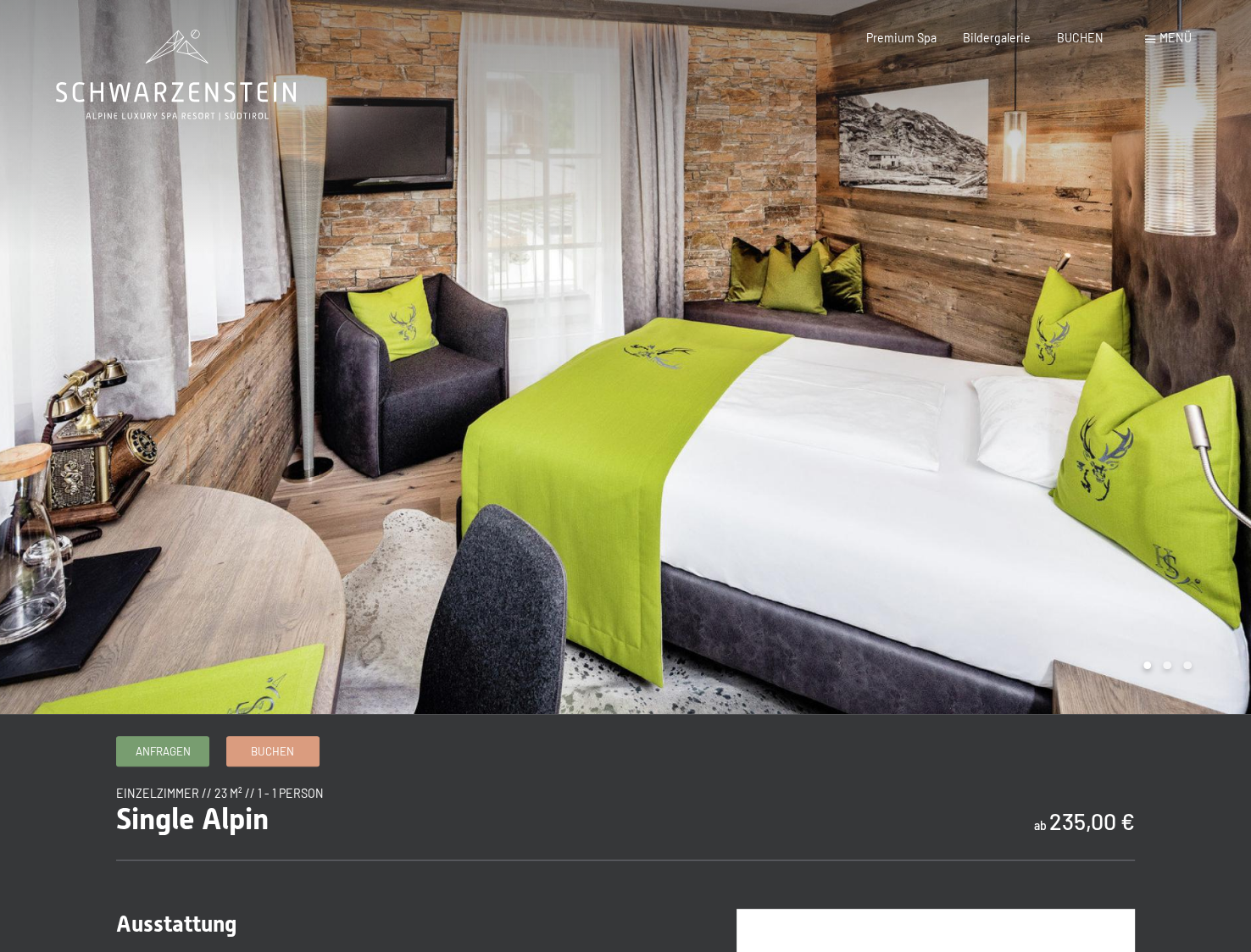
click at [1058, 444] on div at bounding box center [938, 357] width 626 height 714
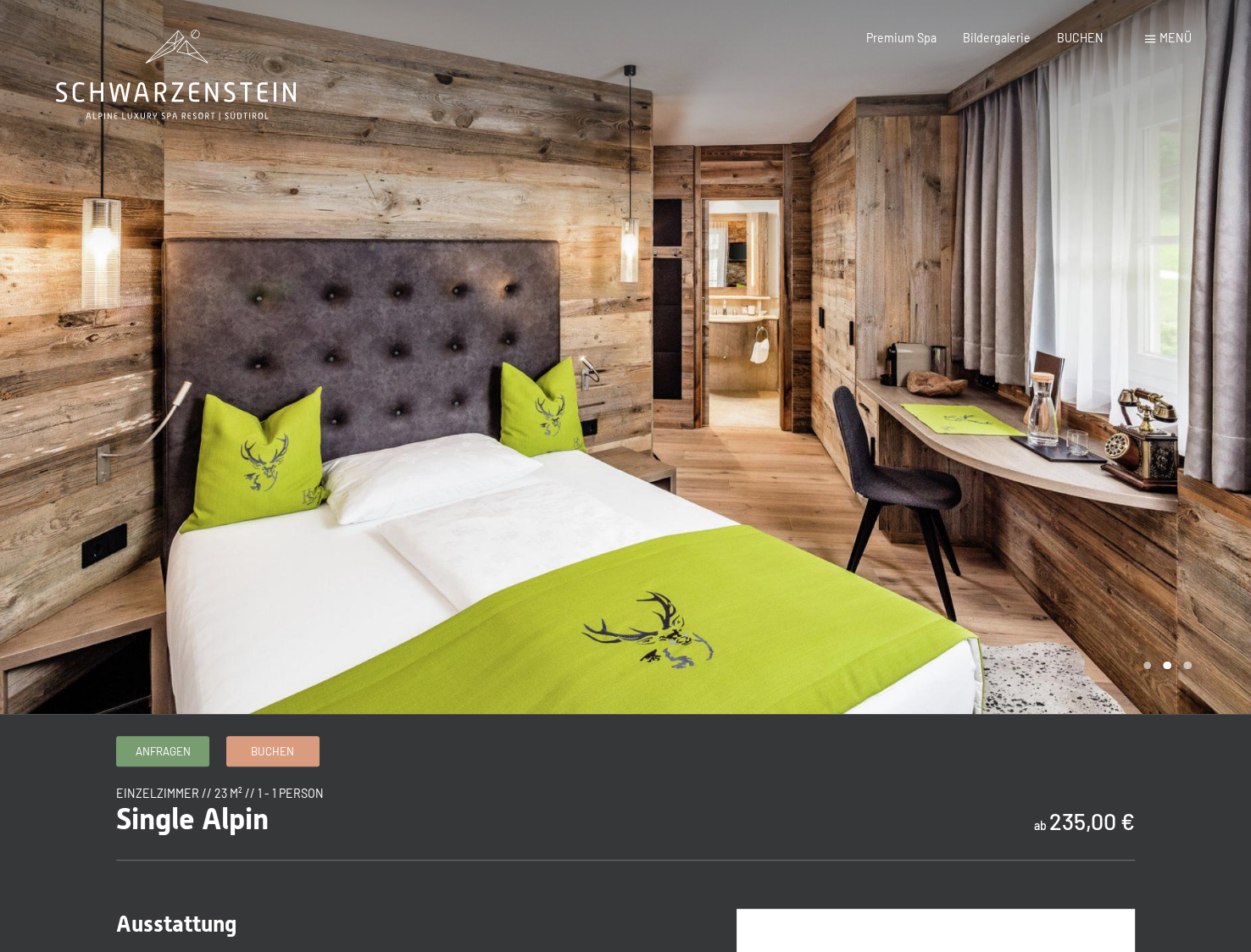
drag, startPoint x: 682, startPoint y: 314, endPoint x: 366, endPoint y: 202, distance: 335.3
click at [674, 308] on div at bounding box center [938, 357] width 626 height 714
